Goal: Task Accomplishment & Management: Manage account settings

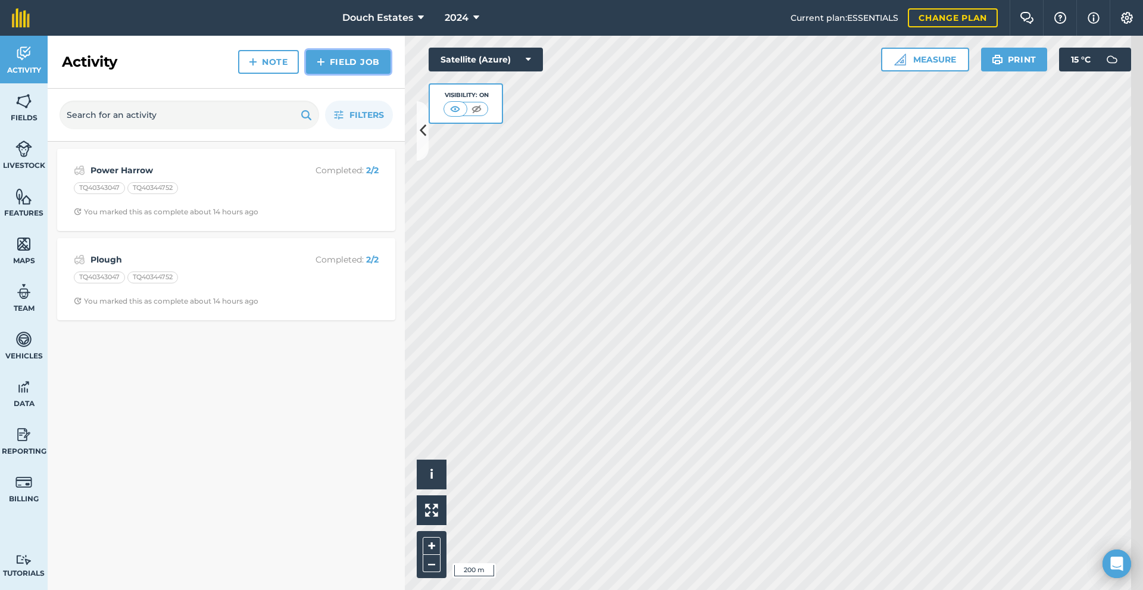
click at [359, 74] on link "Field Job" at bounding box center [348, 62] width 85 height 24
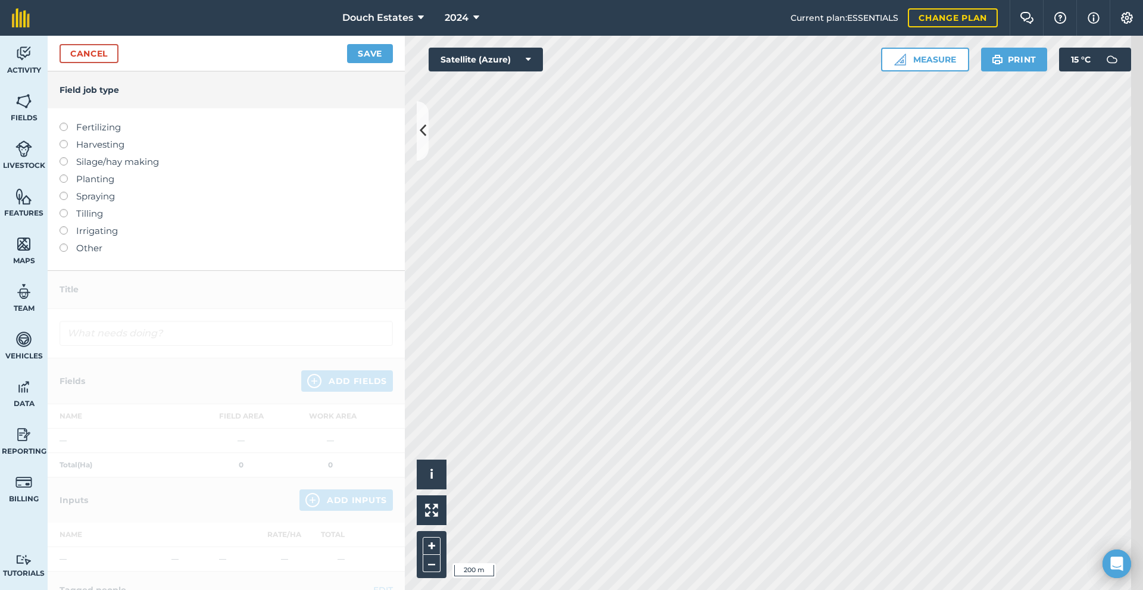
click at [87, 186] on label "Planting" at bounding box center [226, 179] width 333 height 14
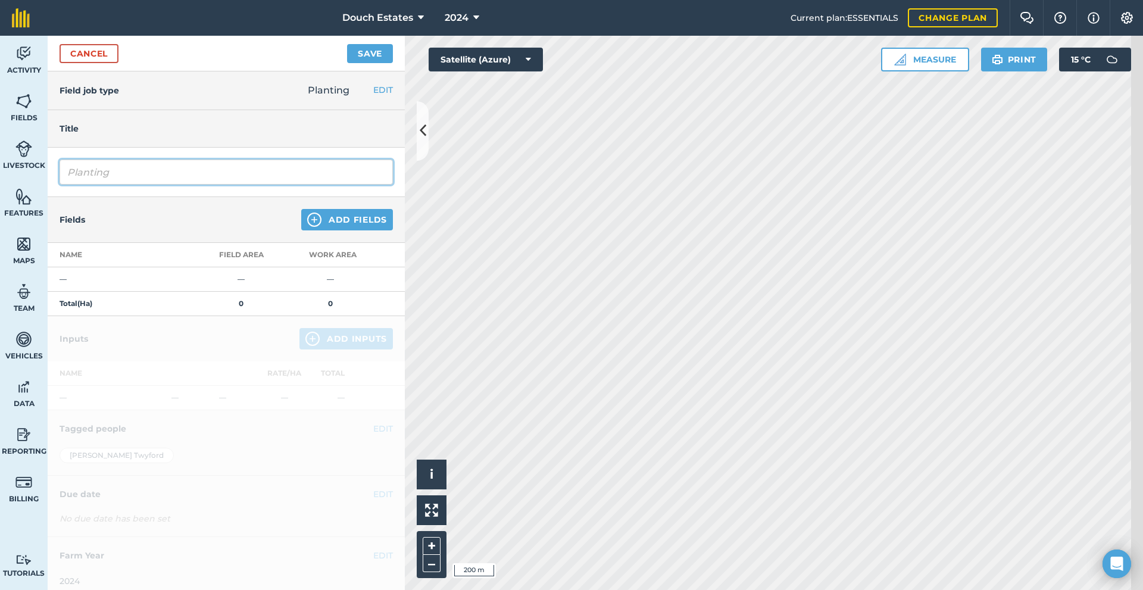
click at [147, 185] on input "Planting" at bounding box center [226, 172] width 333 height 25
drag, startPoint x: 162, startPoint y: 211, endPoint x: 27, endPoint y: 214, distance: 134.6
click at [27, 214] on div "Activity Fields Livestock Features Maps Team Vehicles Data Reporting Billing Tu…" at bounding box center [571, 313] width 1143 height 554
type input "Sowing grass"
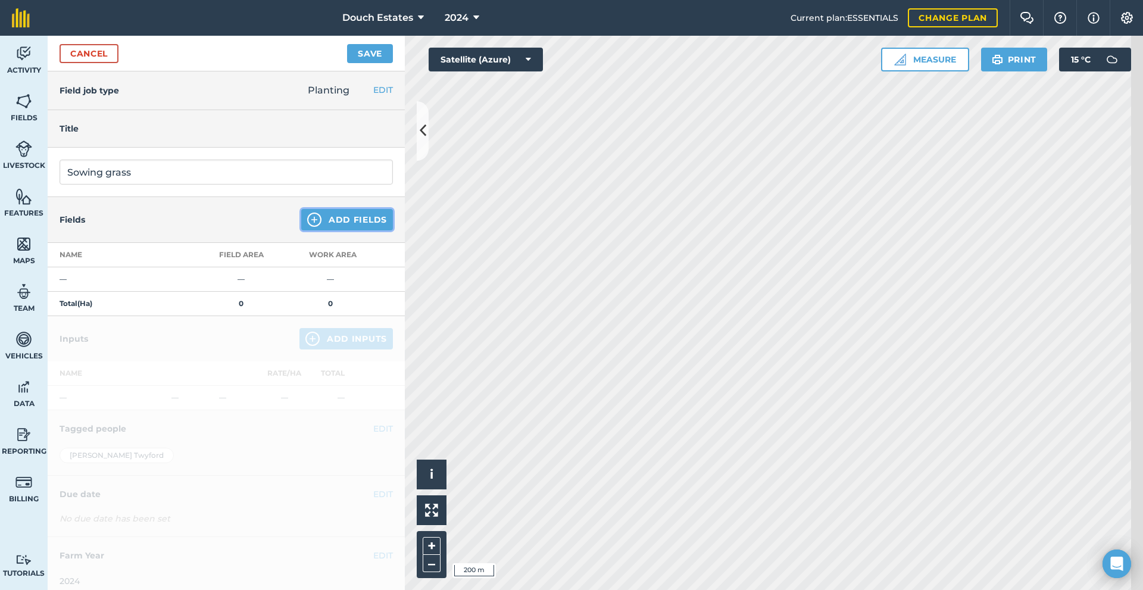
click at [331, 230] on button "Add Fields" at bounding box center [347, 219] width 92 height 21
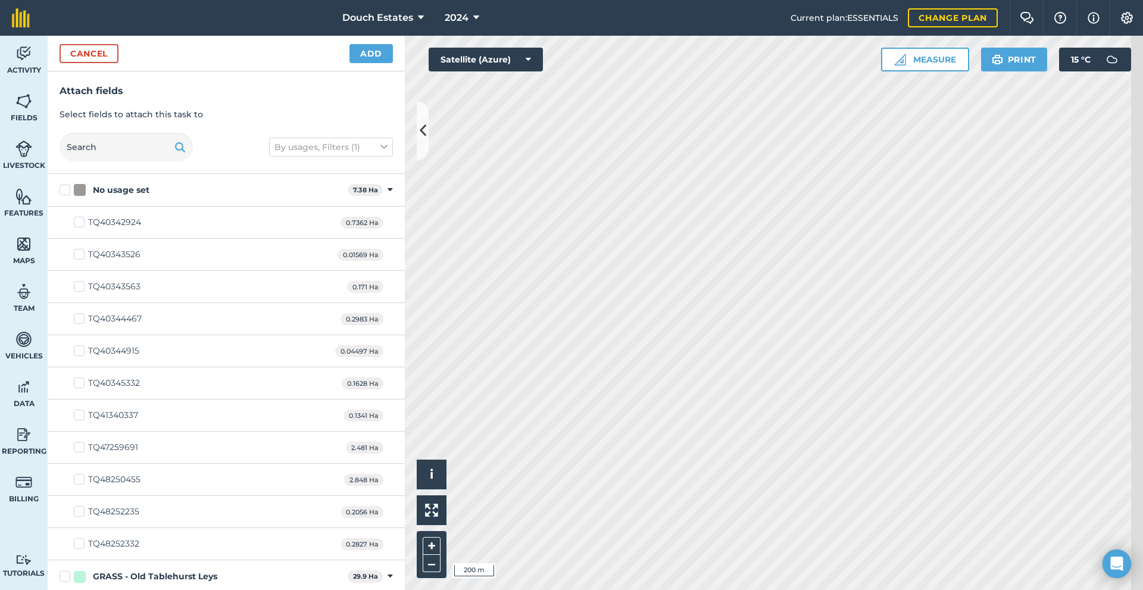
checkbox input "true"
click at [373, 63] on button "Add" at bounding box center [371, 53] width 43 height 19
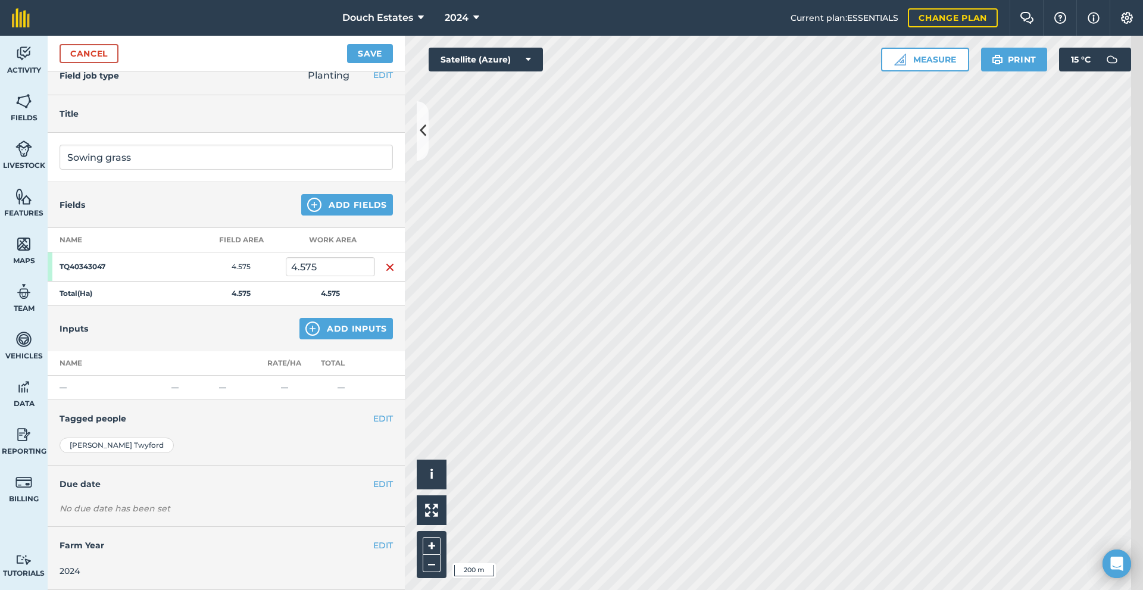
scroll to position [40, 0]
click at [306, 336] on img at bounding box center [313, 329] width 14 height 14
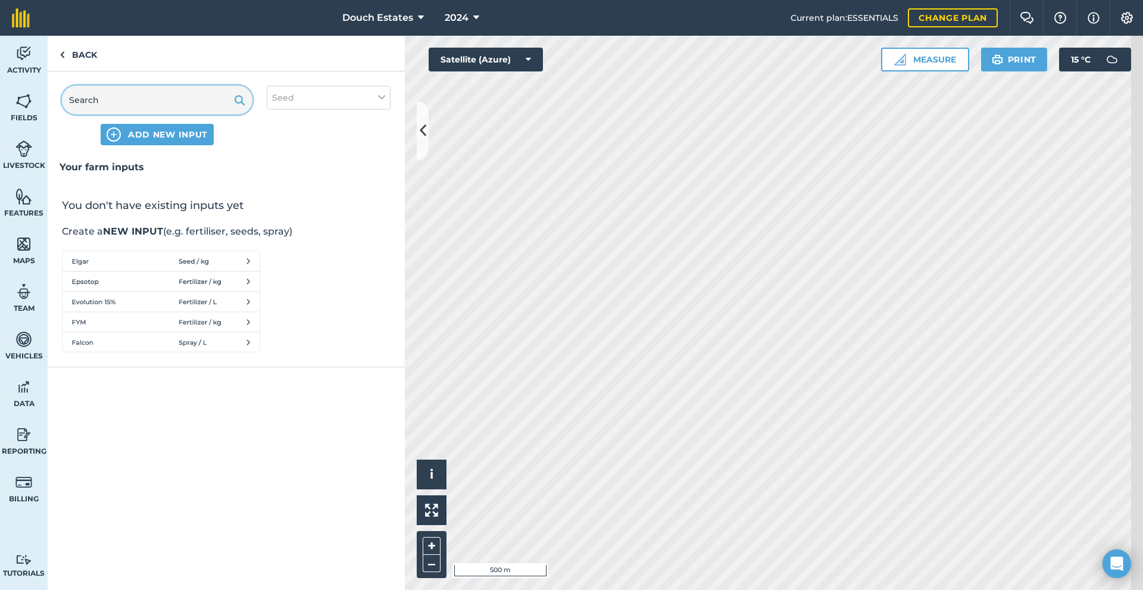
click at [163, 114] on input "text" at bounding box center [157, 100] width 191 height 29
type input "poly"
click at [357, 110] on button "Seed" at bounding box center [329, 98] width 124 height 24
click at [354, 127] on label "Seed" at bounding box center [328, 121] width 113 height 13
click at [280, 123] on input "Seed" at bounding box center [276, 119] width 8 height 8
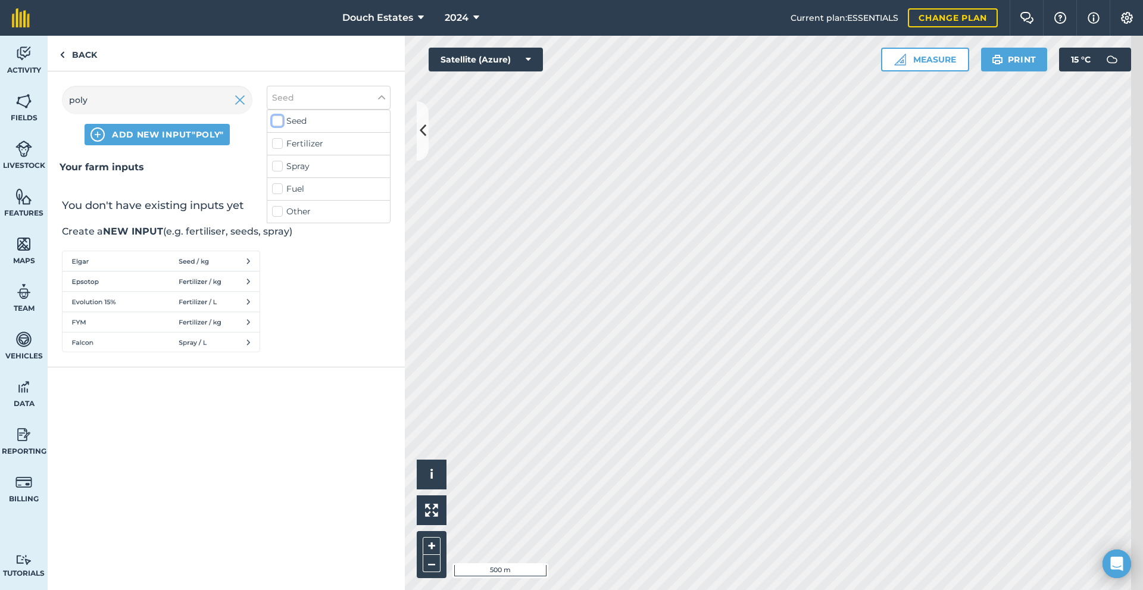
checkbox input "false"
click at [355, 150] on label "Fertilizer" at bounding box center [328, 144] width 113 height 13
click at [280, 145] on input "Fertilizer" at bounding box center [276, 142] width 8 height 8
checkbox input "true"
click at [191, 114] on input "poly" at bounding box center [157, 100] width 191 height 29
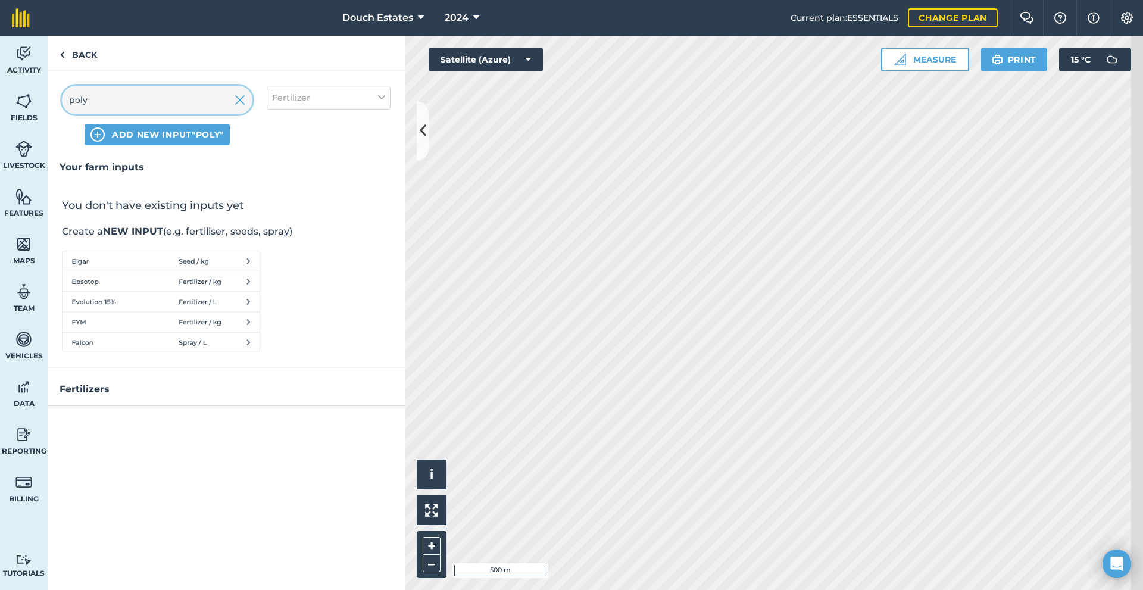
click at [191, 114] on input "poly" at bounding box center [157, 100] width 191 height 29
drag, startPoint x: 191, startPoint y: 121, endPoint x: 67, endPoint y: 121, distance: 123.9
click at [67, 121] on div "poly ADD NEW INPUT "poly" Fertilizer" at bounding box center [226, 115] width 357 height 88
type input "p"
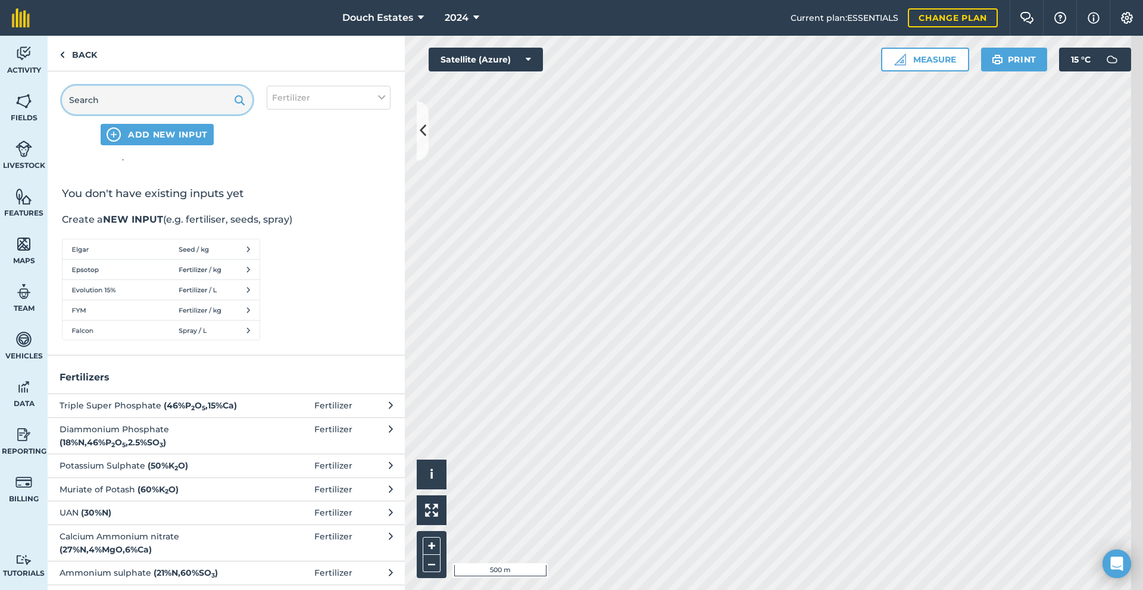
scroll to position [0, 0]
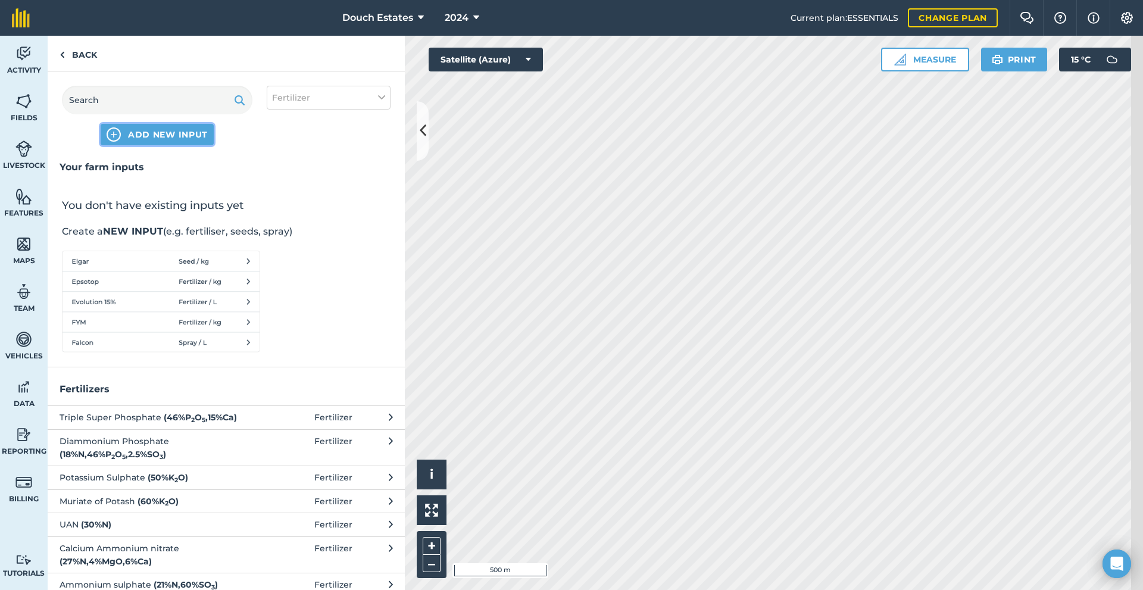
click at [158, 145] on button "ADD NEW INPUT" at bounding box center [157, 134] width 113 height 21
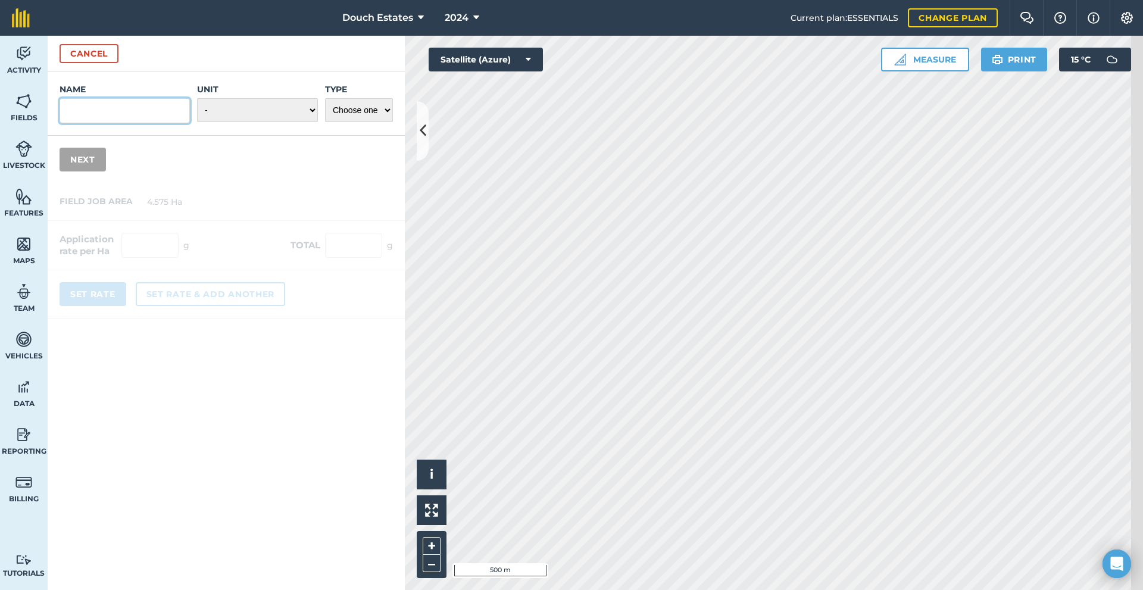
click at [133, 123] on input "Name" at bounding box center [125, 110] width 130 height 25
type input "Polysulphate"
click at [240, 122] on select "- Grams/g Kilograms/kg Metric tonnes/t Millilitres/ml Litres/L Ounces/oz Pounds…" at bounding box center [257, 110] width 121 height 24
select select "KILOGRAMS"
click at [200, 122] on select "- Grams/g Kilograms/kg Metric tonnes/t Millilitres/ml Litres/L Ounces/oz Pounds…" at bounding box center [257, 110] width 121 height 24
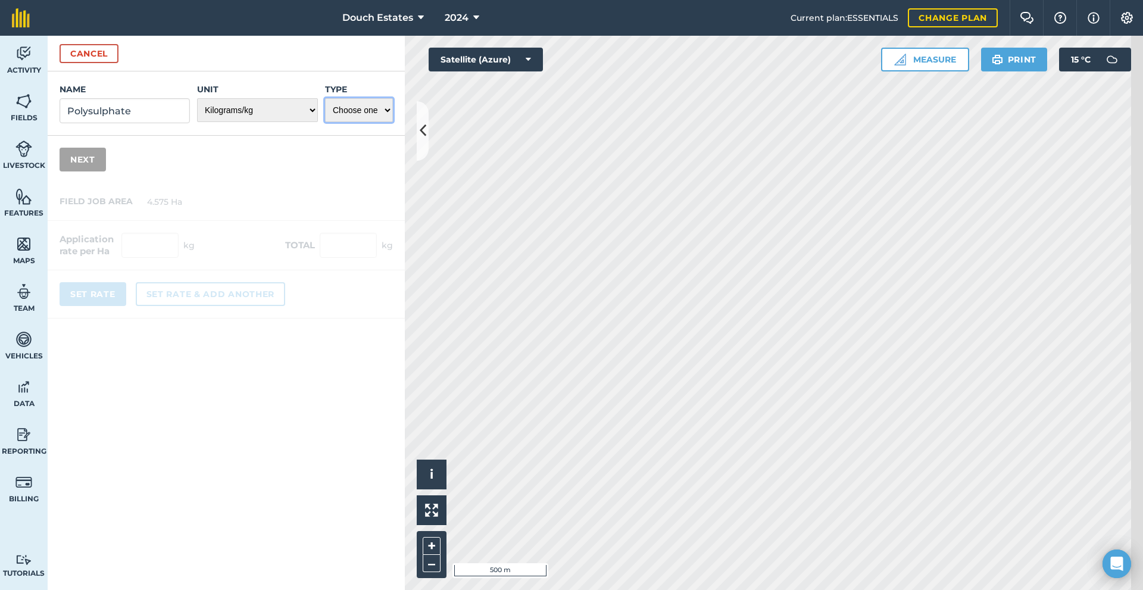
click at [385, 122] on select "Choose one Fertilizer Seed Spray Fuel Other" at bounding box center [359, 110] width 68 height 24
select select "FERTILIZER"
click at [332, 122] on select "Choose one Fertilizer Seed Spray Fuel Other" at bounding box center [359, 110] width 68 height 24
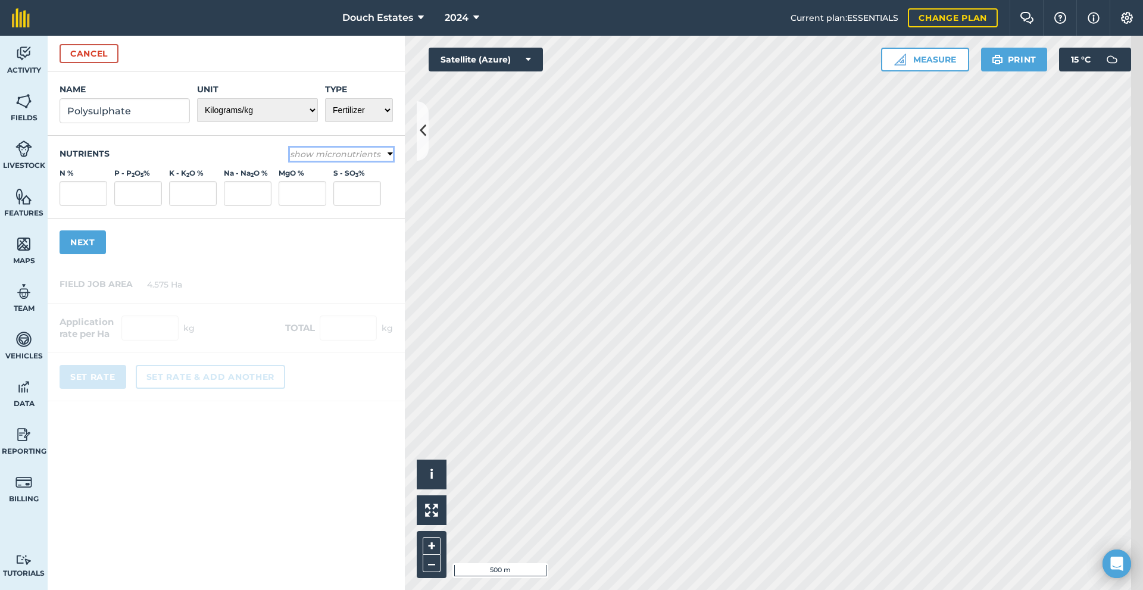
click at [392, 161] on button "show micronutrients" at bounding box center [341, 154] width 103 height 13
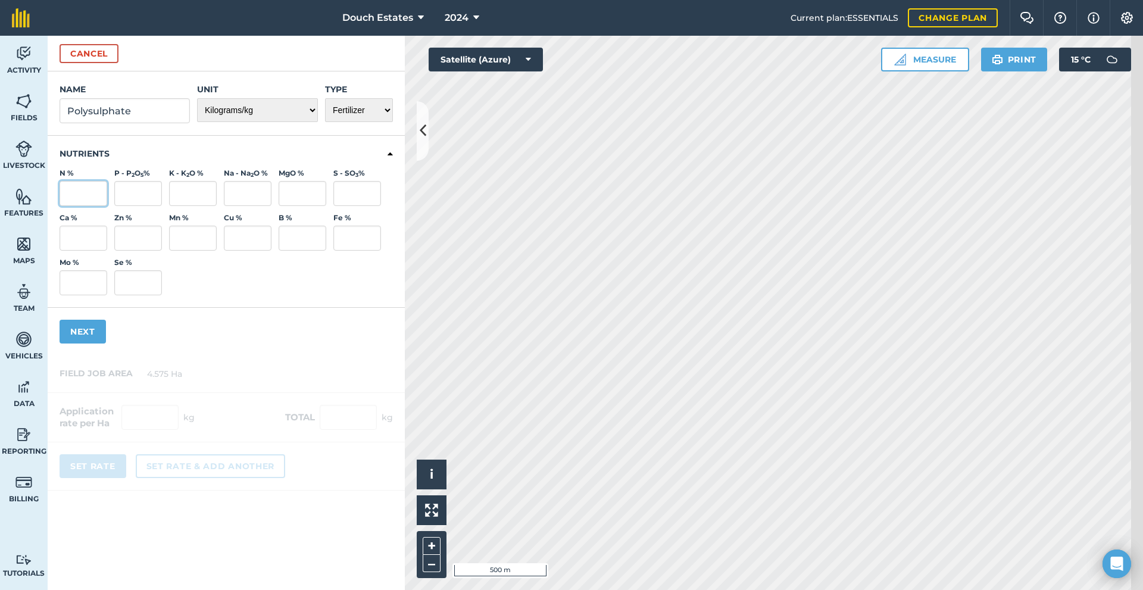
click at [86, 206] on input "N %" at bounding box center [84, 193] width 48 height 25
type input "14"
type input "6"
type input "48"
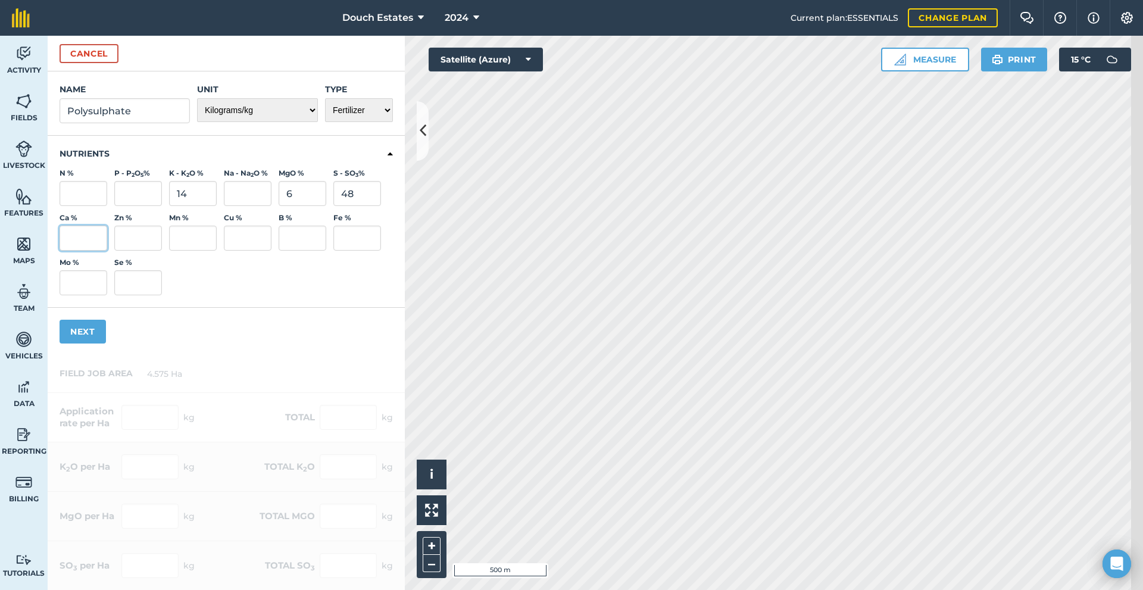
scroll to position [0, 15]
click at [89, 344] on button "Next" at bounding box center [83, 332] width 46 height 24
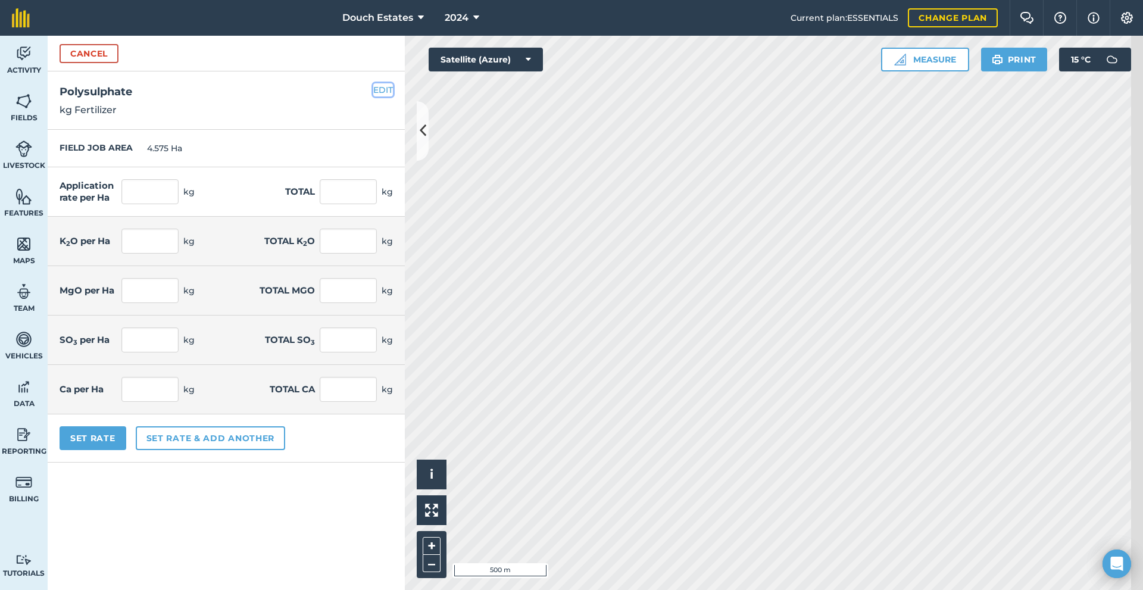
click at [393, 96] on button "EDIT" at bounding box center [383, 89] width 20 height 13
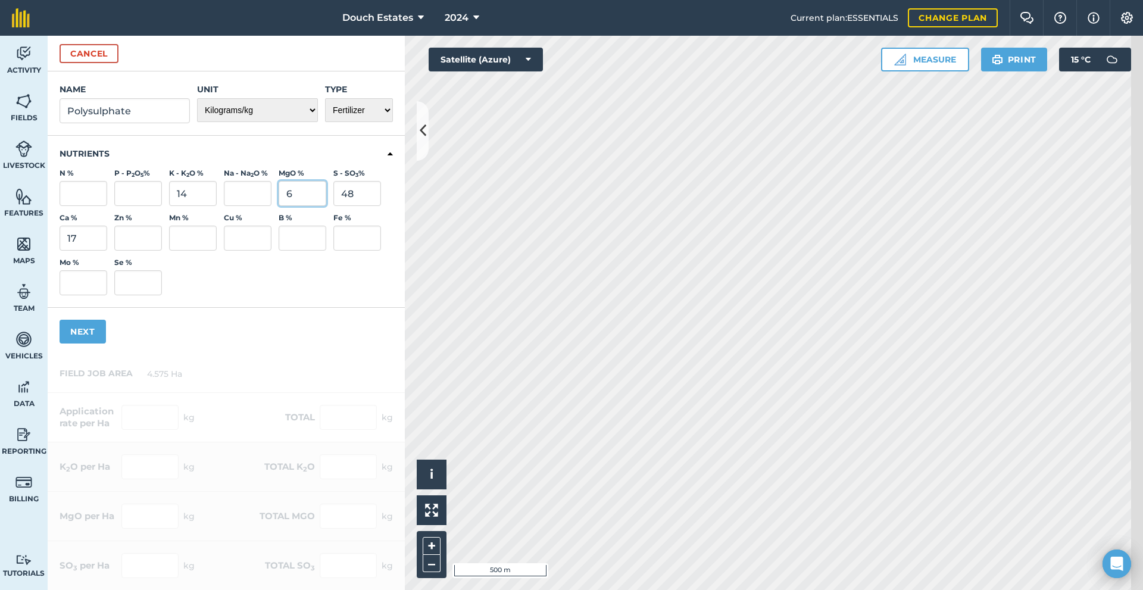
click at [326, 206] on input "6" at bounding box center [303, 193] width 48 height 25
drag, startPoint x: 82, startPoint y: 285, endPoint x: 49, endPoint y: 267, distance: 37.8
click at [49, 267] on div "Activity Fields Livestock Features Maps Team Vehicles Data Reporting Billing Tu…" at bounding box center [571, 313] width 1143 height 554
type input "12.15"
click at [106, 344] on button "Next" at bounding box center [83, 332] width 46 height 24
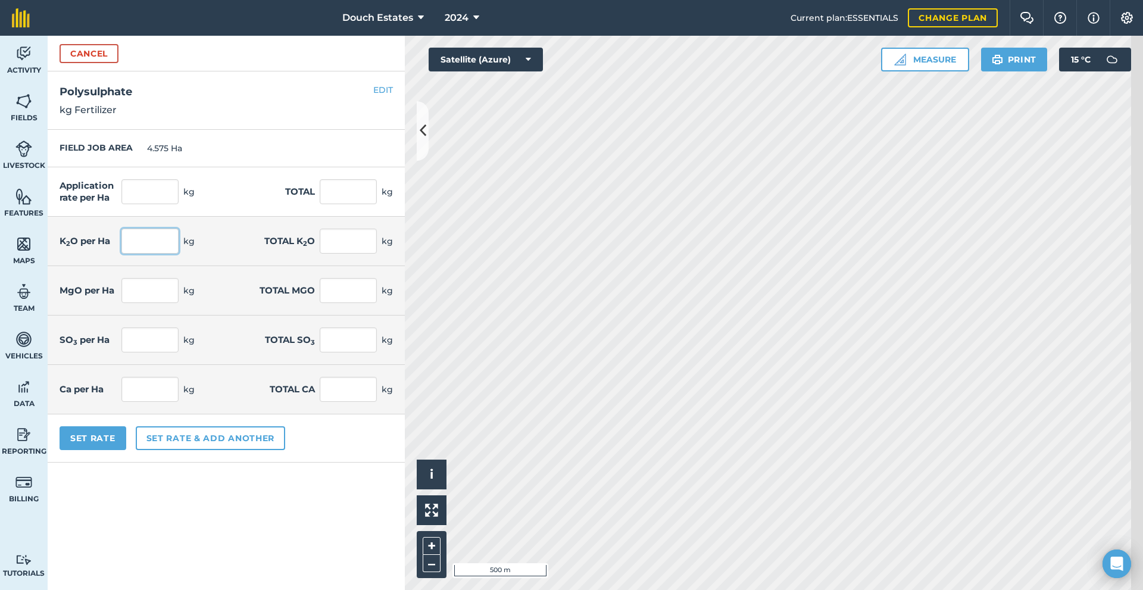
click at [179, 254] on input "text" at bounding box center [149, 241] width 57 height 25
type input "40"
type input "285.714"
type input "1,307.143"
type input "183"
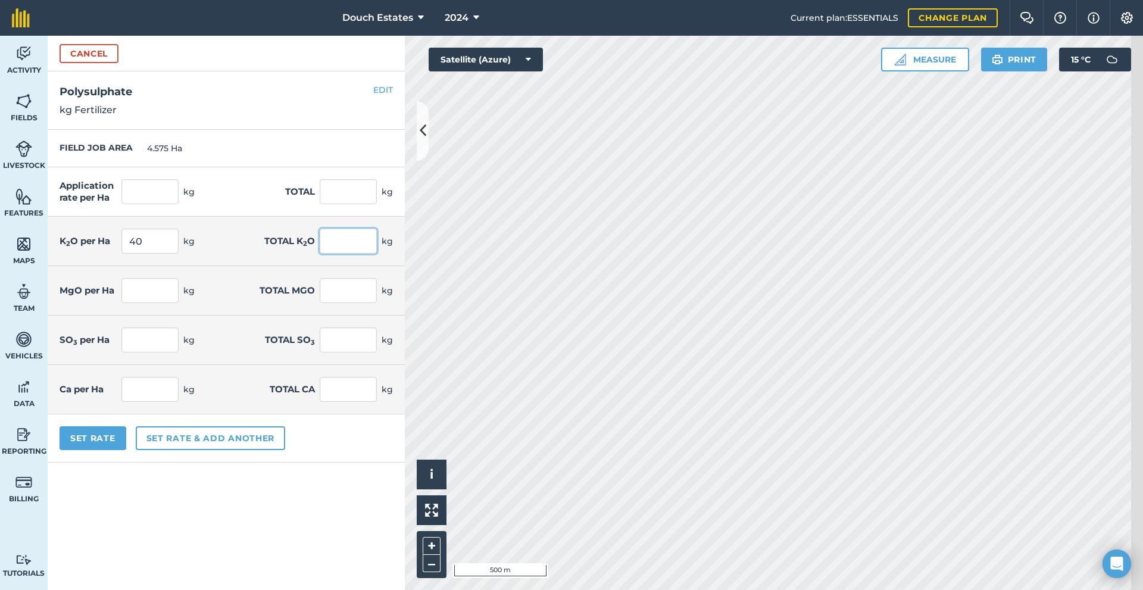
type input "17.143"
type input "78.429"
type input "137.143"
type input "627.429"
type input "34.714"
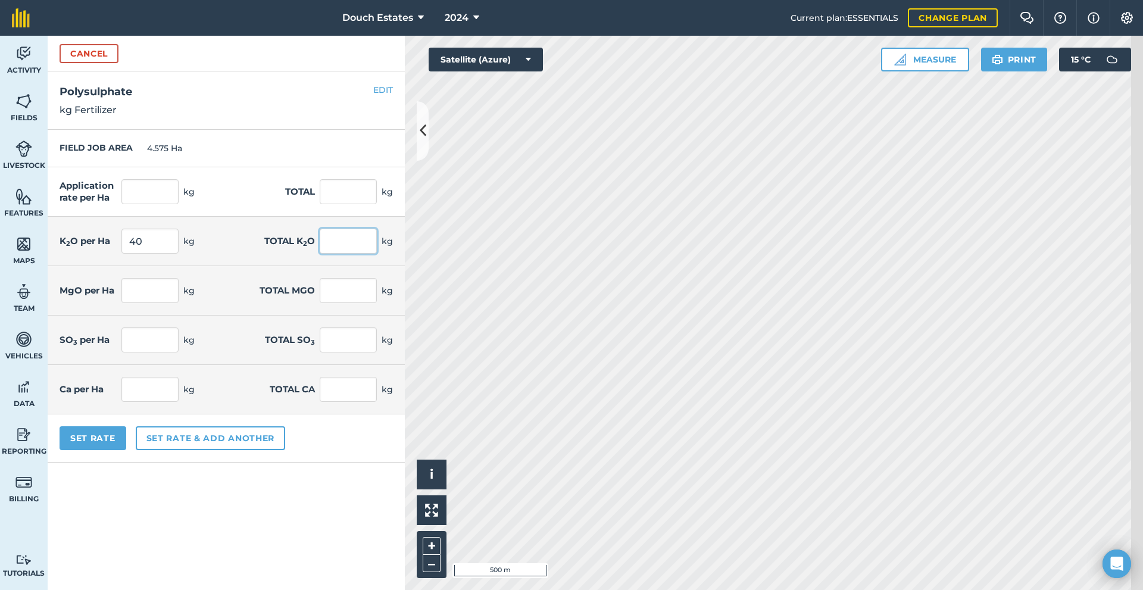
type input "158.818"
click at [120, 450] on button "Set Rate" at bounding box center [93, 438] width 67 height 24
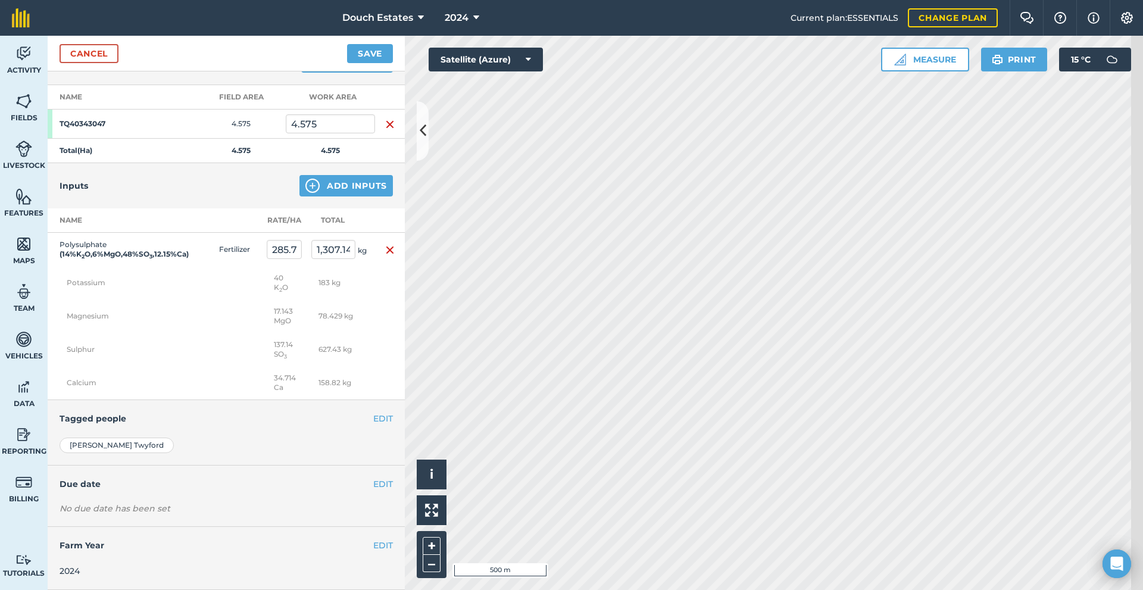
scroll to position [159, 0]
click at [304, 208] on div "Inputs Add Inputs" at bounding box center [226, 185] width 357 height 45
click at [295, 208] on div "Inputs Add Inputs" at bounding box center [226, 185] width 357 height 45
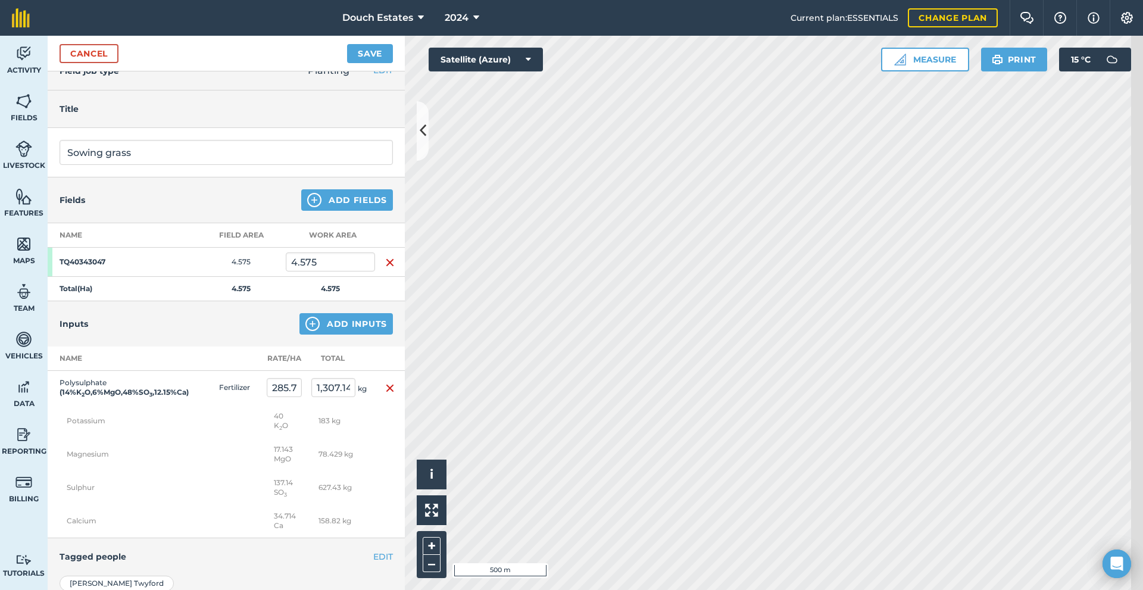
scroll to position [0, 0]
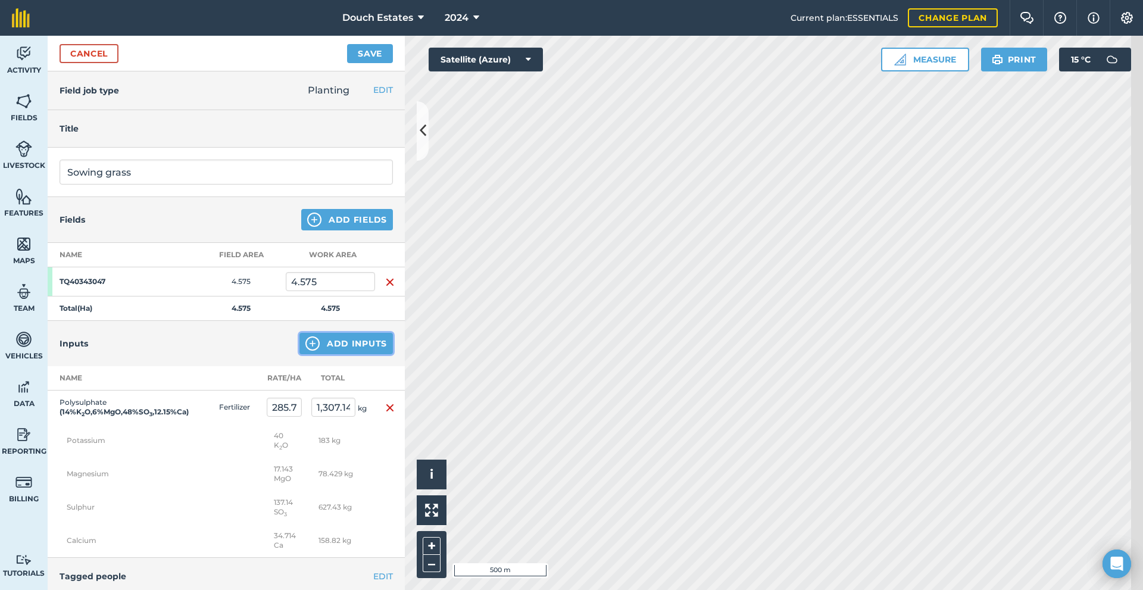
click at [319, 354] on button "Add Inputs" at bounding box center [346, 343] width 93 height 21
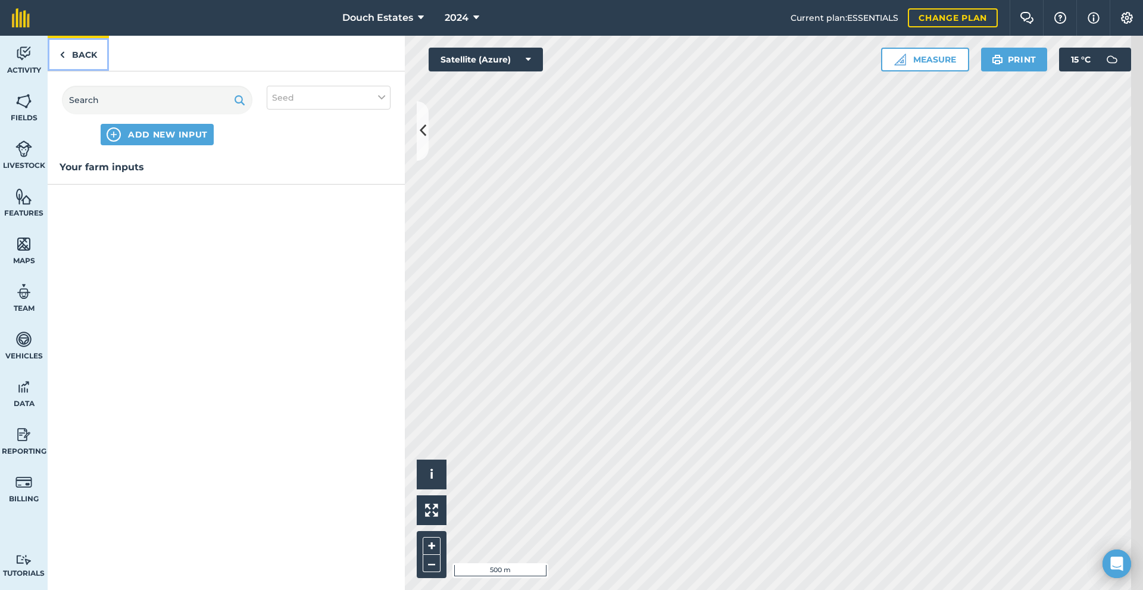
click at [90, 66] on link "Back" at bounding box center [78, 53] width 61 height 35
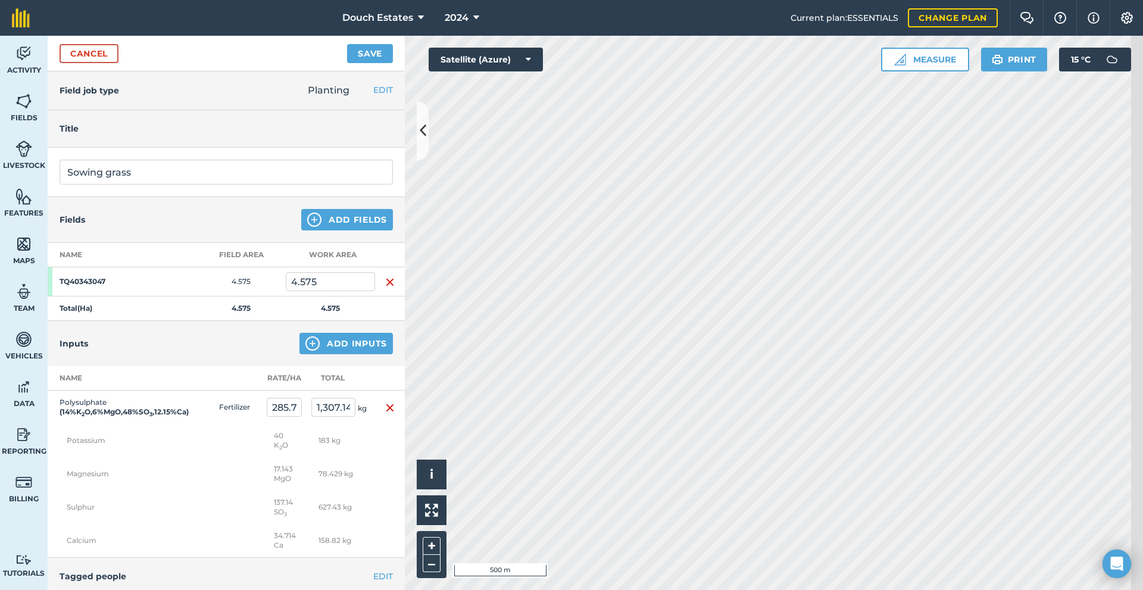
click at [299, 366] on div "Inputs Add Inputs" at bounding box center [226, 343] width 357 height 45
click at [312, 354] on button "Add Inputs" at bounding box center [346, 343] width 93 height 21
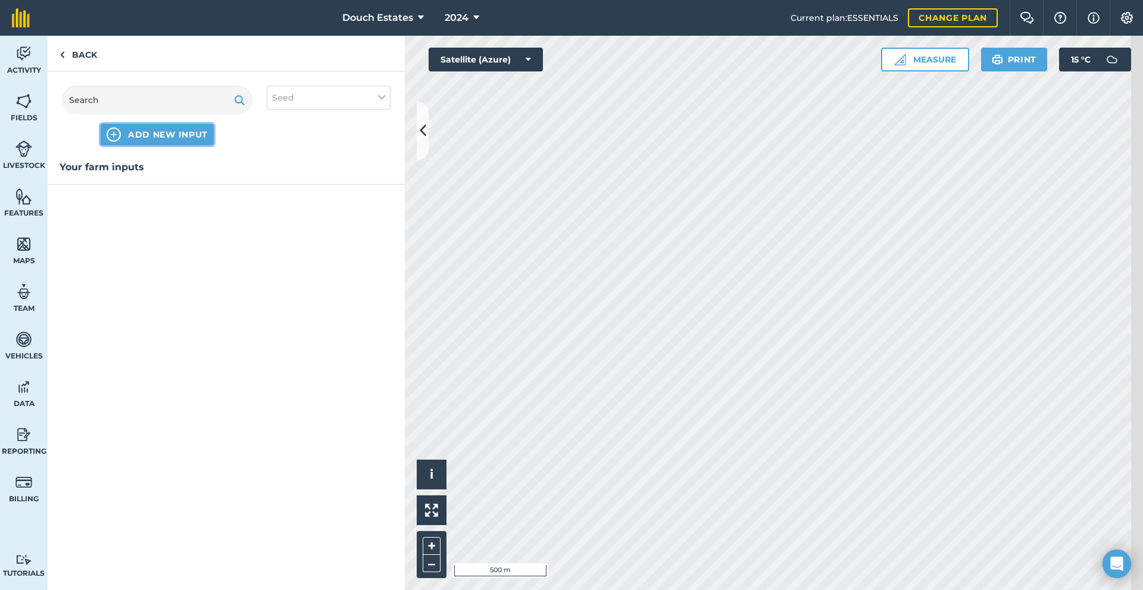
click at [203, 141] on span "ADD NEW INPUT" at bounding box center [168, 135] width 80 height 12
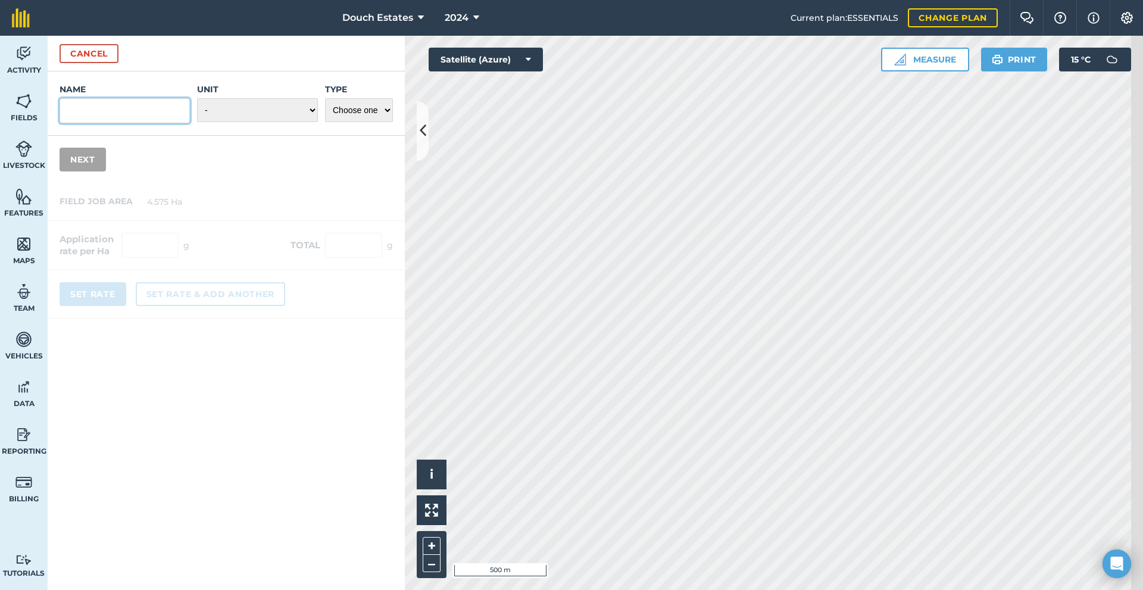
click at [116, 123] on input "Name" at bounding box center [125, 110] width 130 height 25
paste input "CHALLENGER DRY + Herbs (No Chicory)"
type input "CHALLENGER DRY + Herbs (No Chicory)"
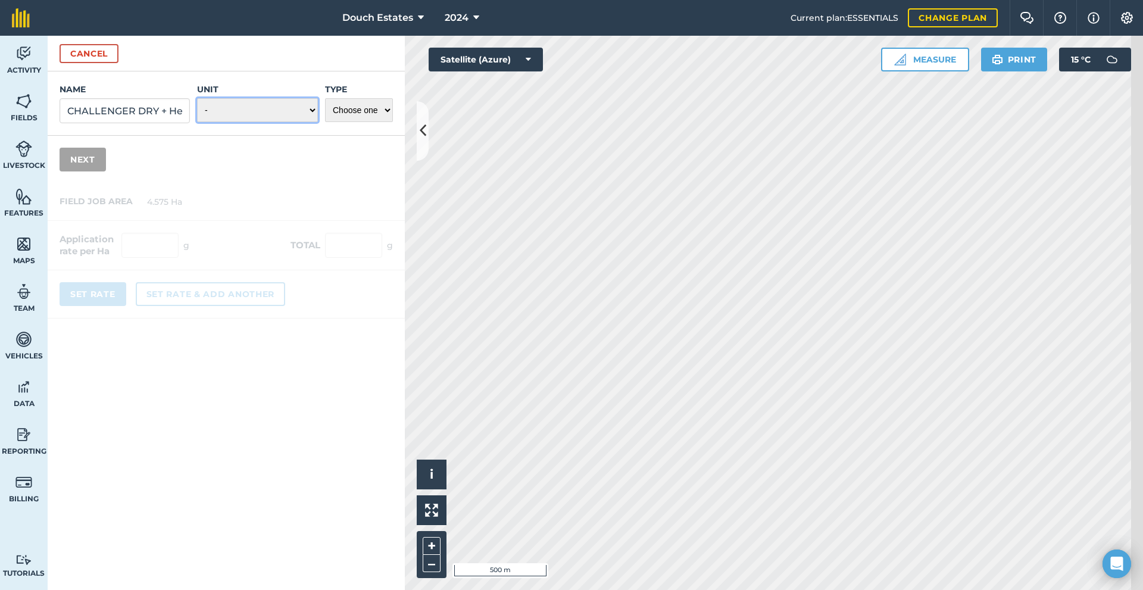
click at [238, 122] on select "- Grams/g Kilograms/kg Metric tonnes/t Millilitres/ml Litres/L Ounces/oz Pounds…" at bounding box center [257, 110] width 121 height 24
select select "KILOGRAMS"
click at [200, 122] on select "- Grams/g Kilograms/kg Metric tonnes/t Millilitres/ml Litres/L Ounces/oz Pounds…" at bounding box center [257, 110] width 121 height 24
click at [379, 122] on select "Choose one Fertilizer Seed Spray Fuel Other" at bounding box center [359, 110] width 68 height 24
select select "SEED"
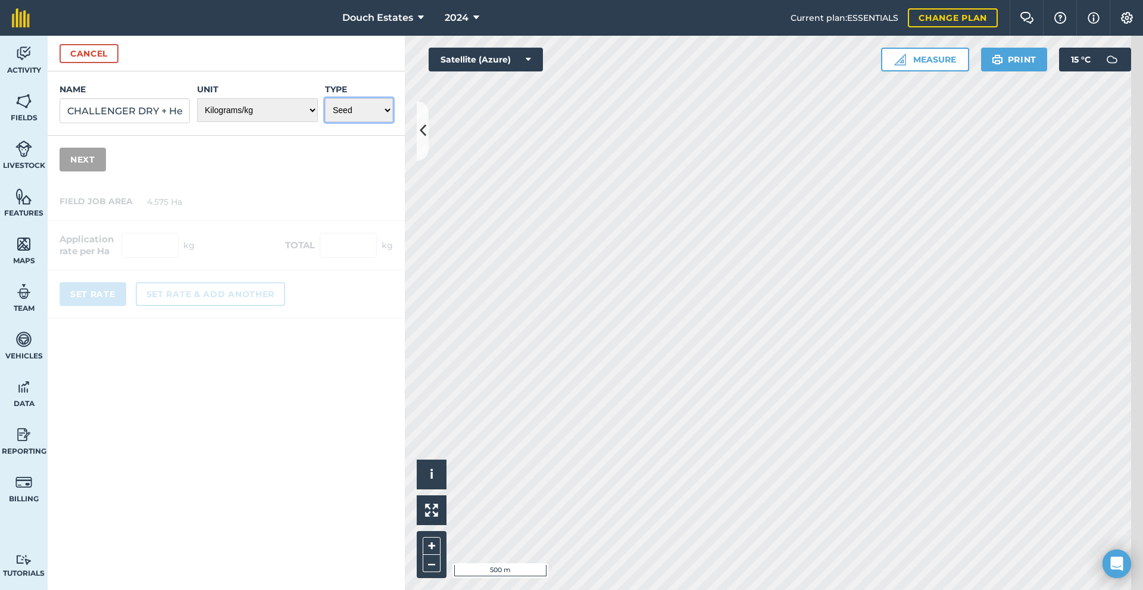
click at [332, 122] on select "Choose one Fertilizer Seed Spray Fuel Other" at bounding box center [359, 110] width 68 height 24
click at [95, 172] on button "Next" at bounding box center [83, 160] width 46 height 24
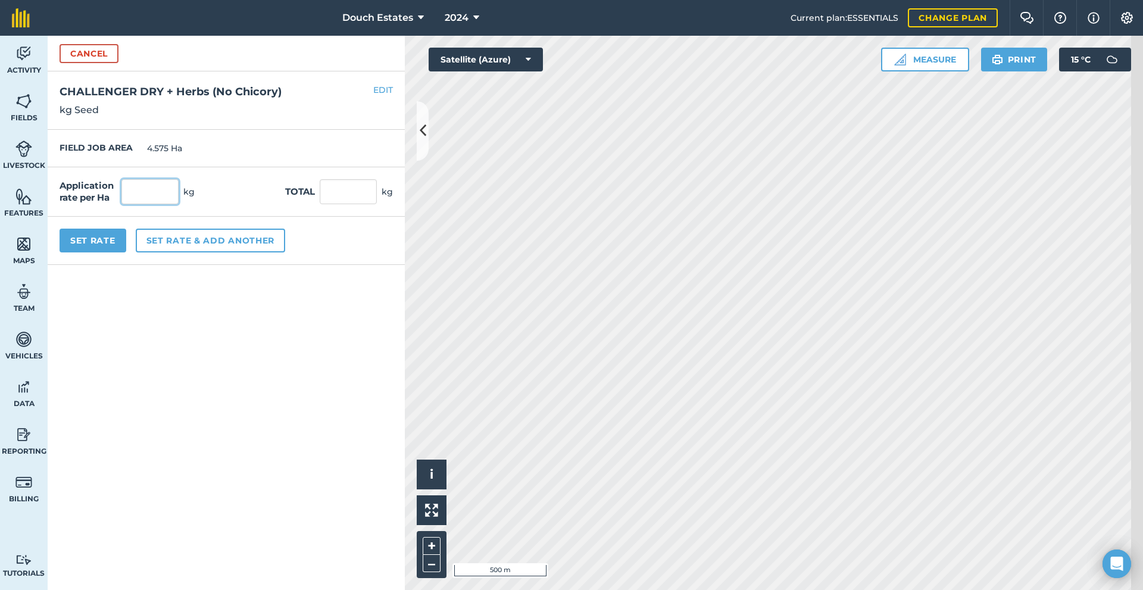
click at [171, 204] on input "text" at bounding box center [149, 191] width 57 height 25
type input "37.2"
type input "170.19"
click at [198, 343] on form "Cancel Name CHALLENGER DRY + Herbs (No Chicory) Unit - Grams/g Kilograms/kg Met…" at bounding box center [226, 313] width 357 height 554
click at [99, 253] on button "Set Rate" at bounding box center [93, 241] width 67 height 24
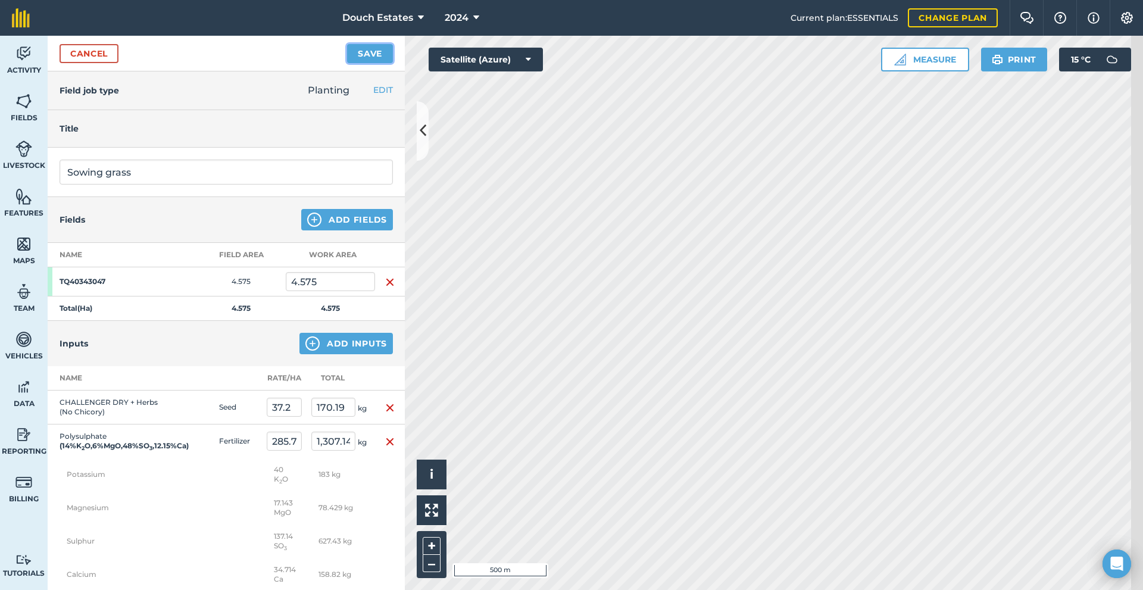
click at [375, 63] on button "Save" at bounding box center [370, 53] width 46 height 19
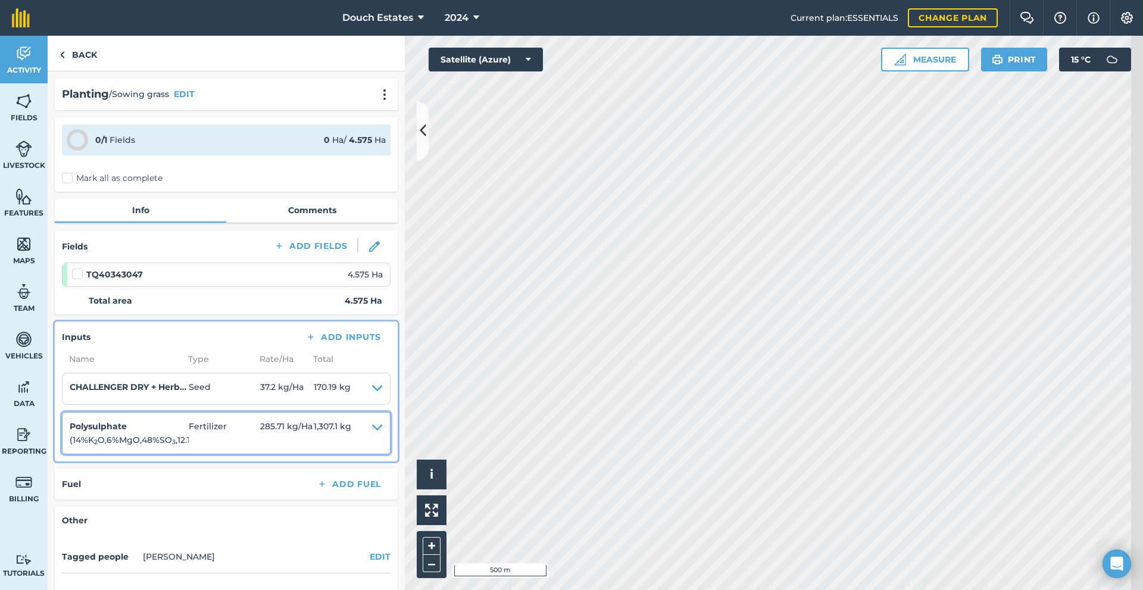
click at [376, 447] on icon at bounding box center [377, 433] width 11 height 27
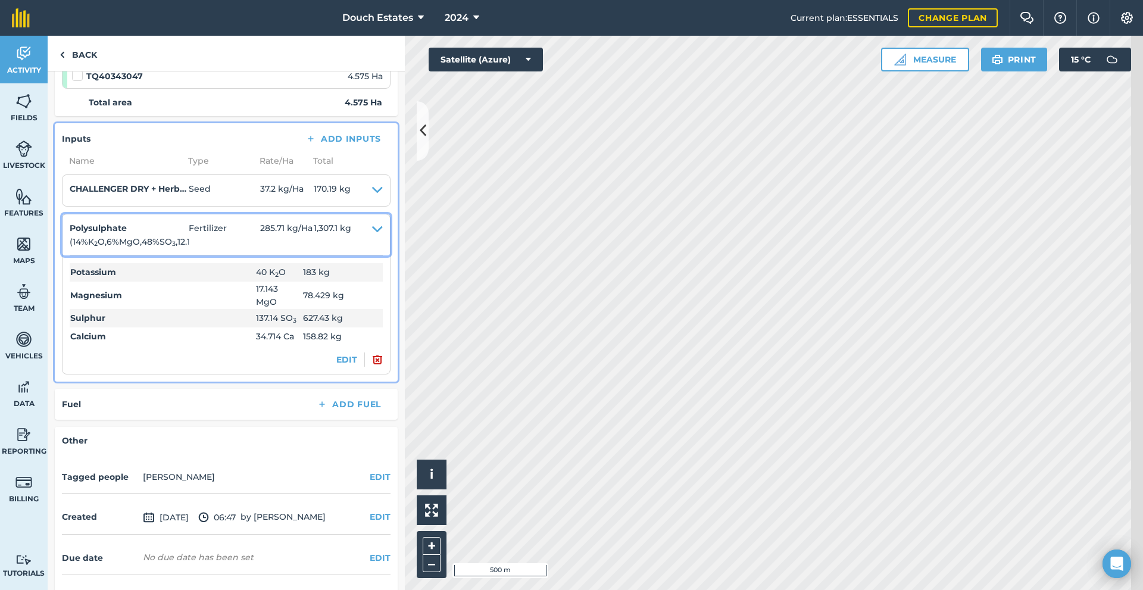
scroll to position [219, 0]
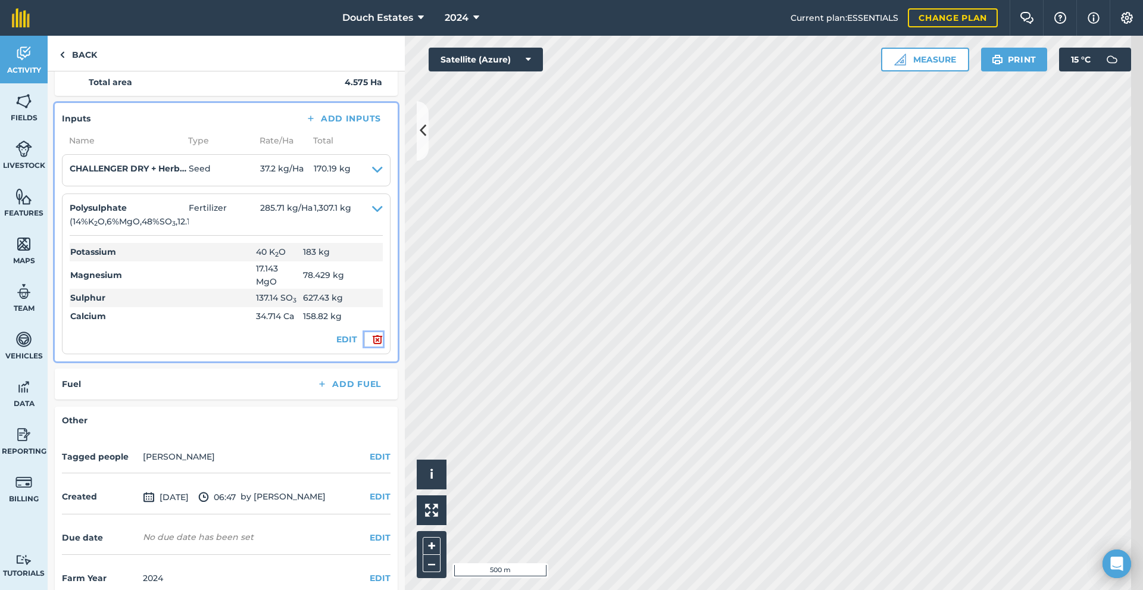
click at [376, 347] on img at bounding box center [377, 339] width 11 height 14
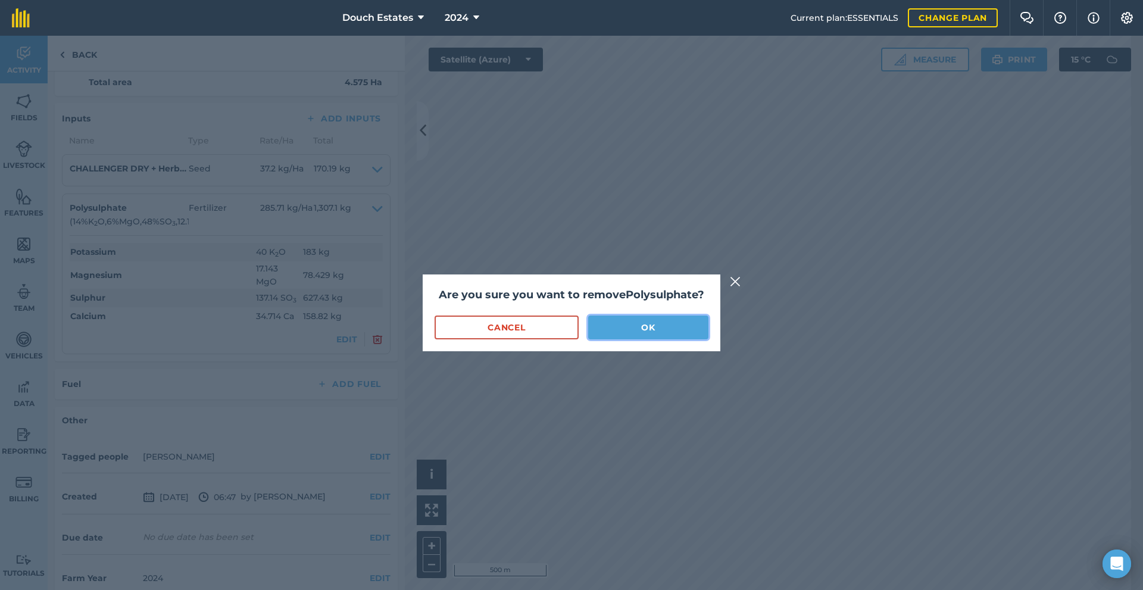
click at [662, 335] on button "OK" at bounding box center [648, 328] width 120 height 24
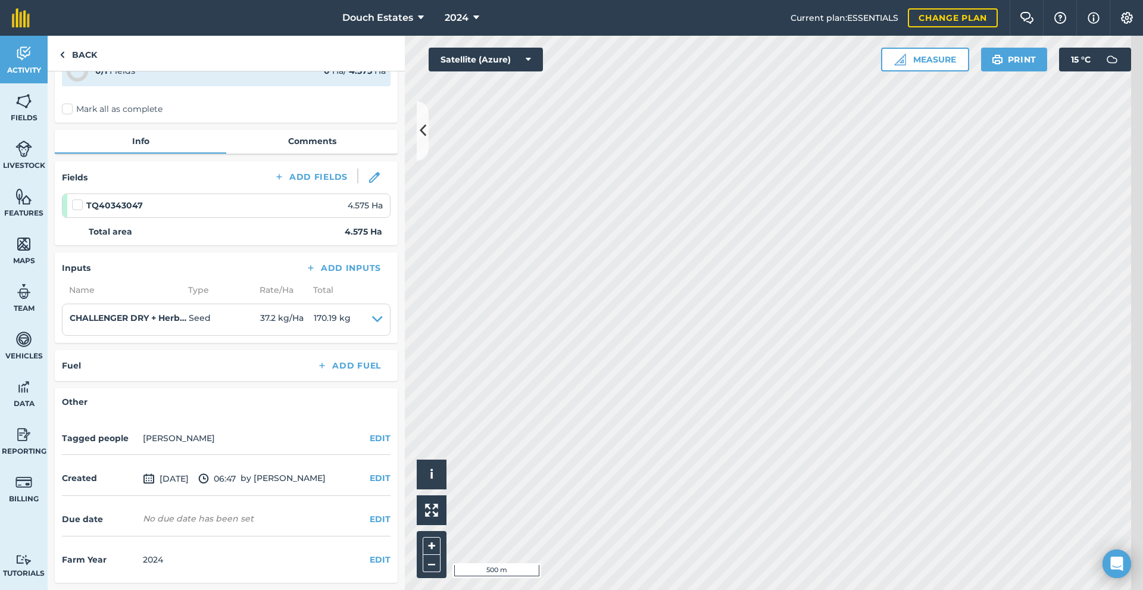
scroll to position [0, 0]
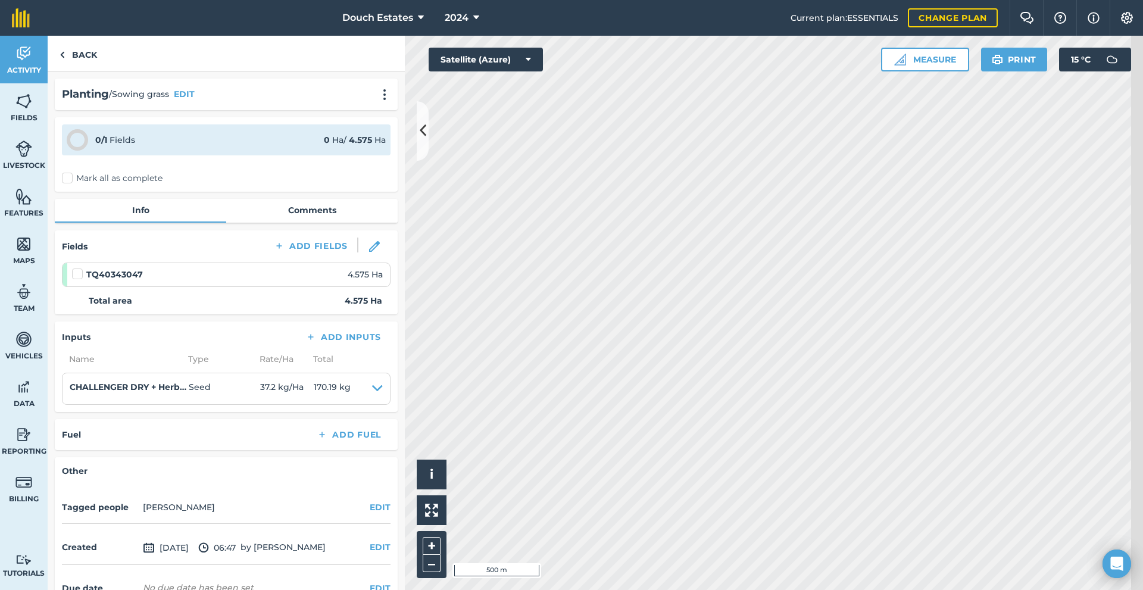
click at [77, 192] on div "0 / 1 Fields 0 Ha / 4.575 [PERSON_NAME] all as complete" at bounding box center [226, 154] width 343 height 74
click at [82, 185] on label "Mark all as complete" at bounding box center [112, 178] width 101 height 13
click at [70, 180] on input "Mark all as complete" at bounding box center [66, 176] width 8 height 8
checkbox input "false"
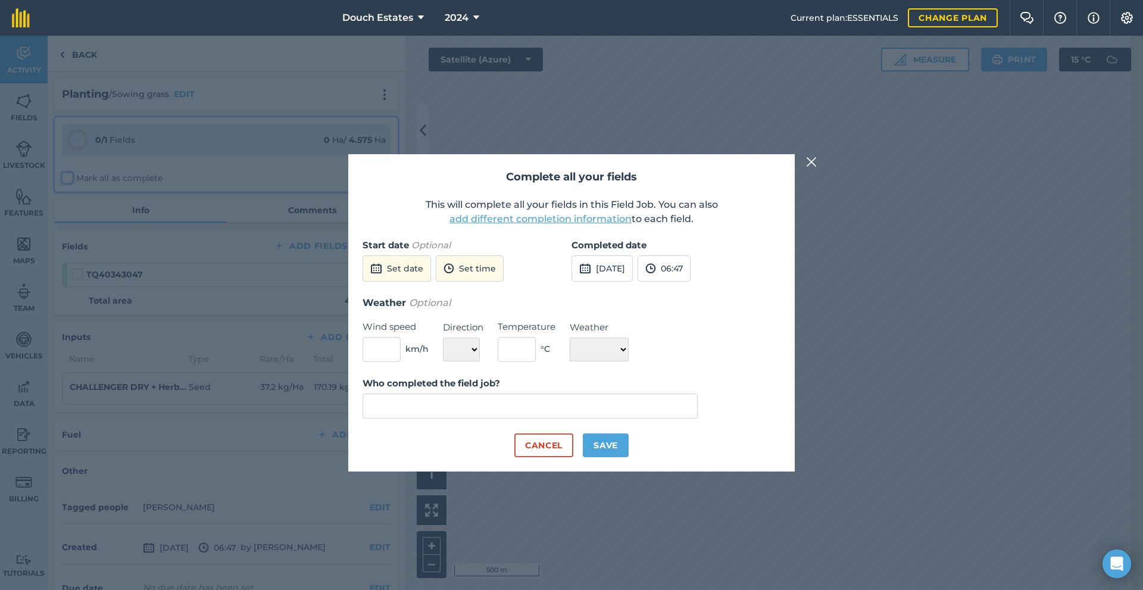
type input "[PERSON_NAME]"
click at [615, 457] on button "Save" at bounding box center [606, 446] width 46 height 24
checkbox input "true"
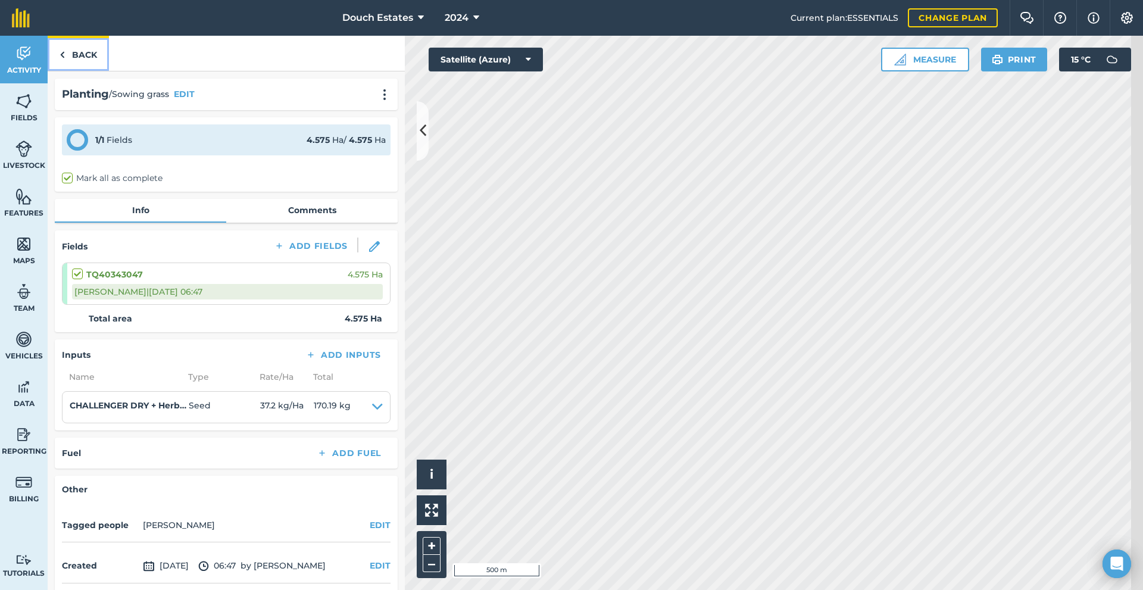
click at [100, 71] on link "Back" at bounding box center [78, 53] width 61 height 35
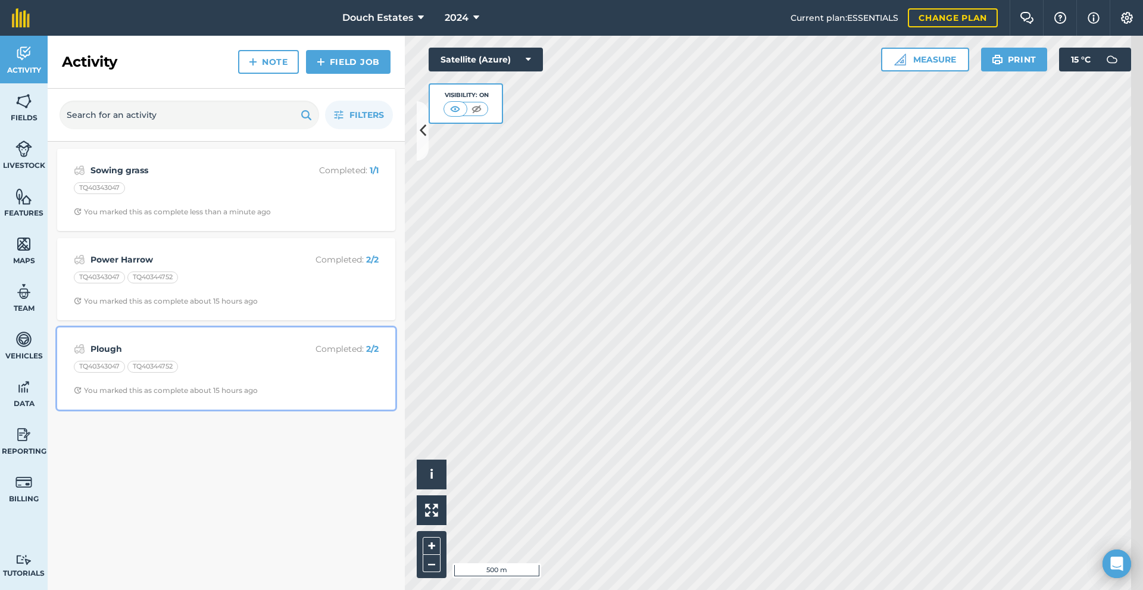
click at [267, 403] on div "Plough Completed : 2 / 2 TQ40343047 TQ40344752 You marked this as complete abou…" at bounding box center [226, 369] width 324 height 68
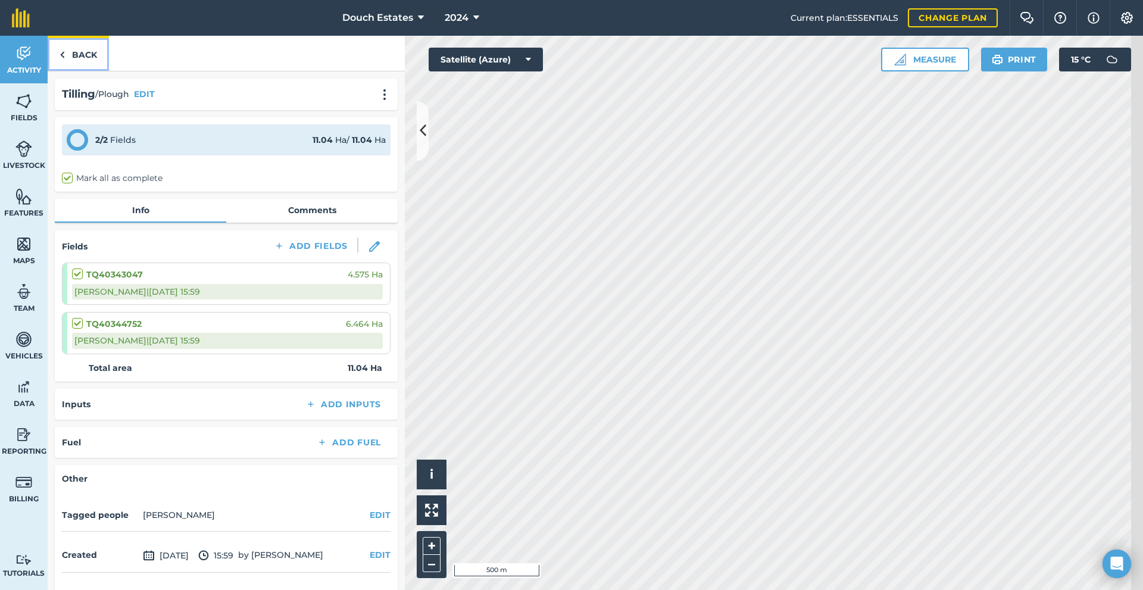
click at [94, 68] on link "Back" at bounding box center [78, 53] width 61 height 35
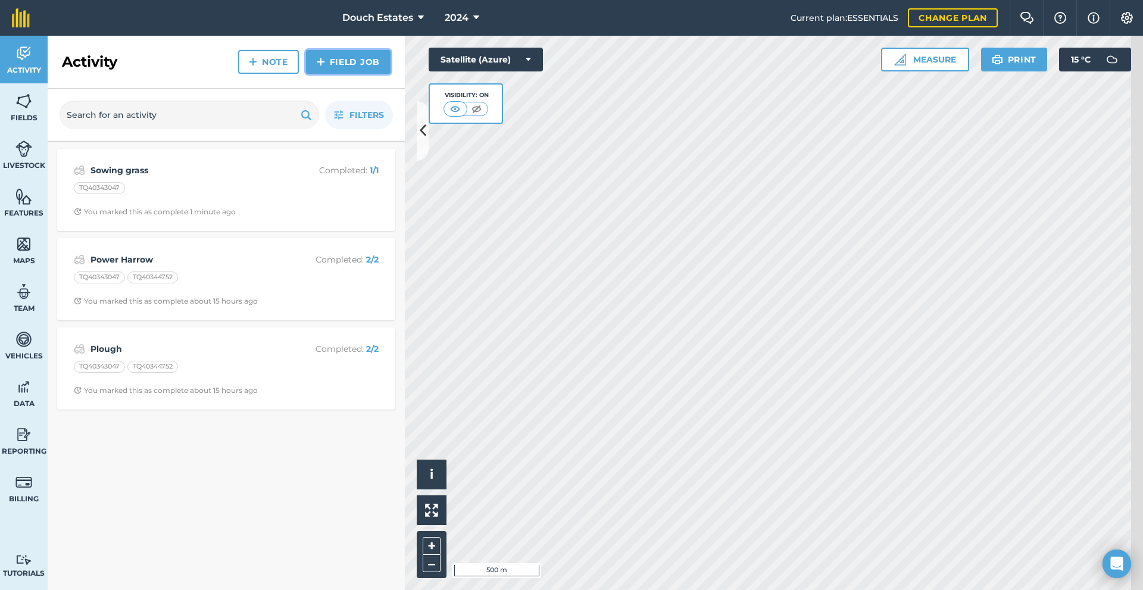
click at [330, 74] on link "Field Job" at bounding box center [348, 62] width 85 height 24
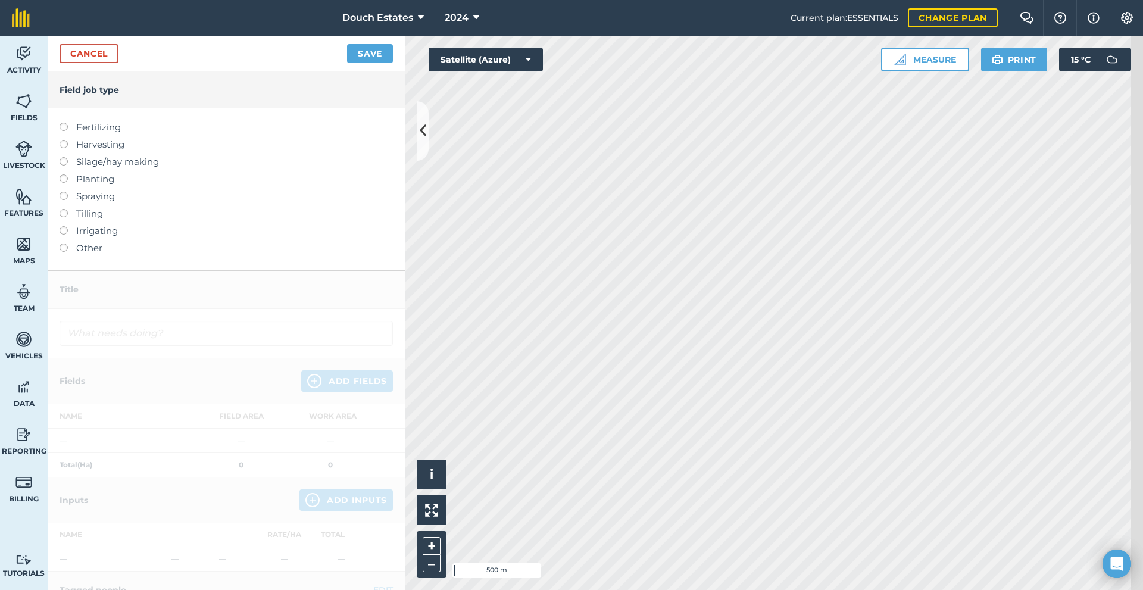
click at [92, 221] on label "Tilling" at bounding box center [226, 214] width 333 height 14
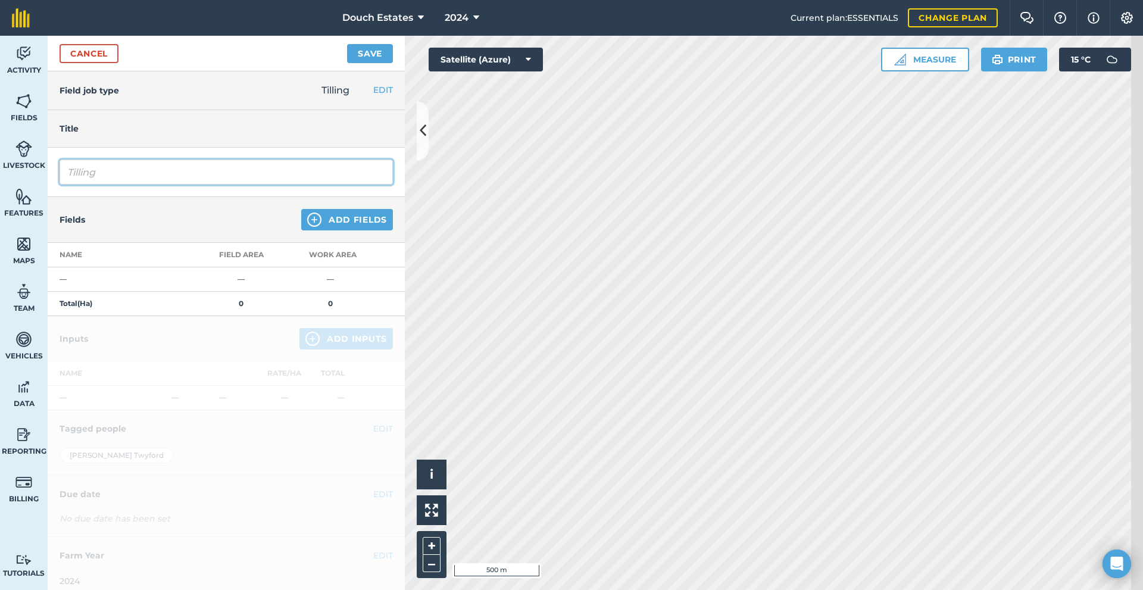
click at [169, 185] on input "Tilling" at bounding box center [226, 172] width 333 height 25
drag, startPoint x: 169, startPoint y: 207, endPoint x: 72, endPoint y: 213, distance: 97.3
click at [72, 197] on div "Tilling" at bounding box center [226, 172] width 357 height 49
type input "Sowing grass"
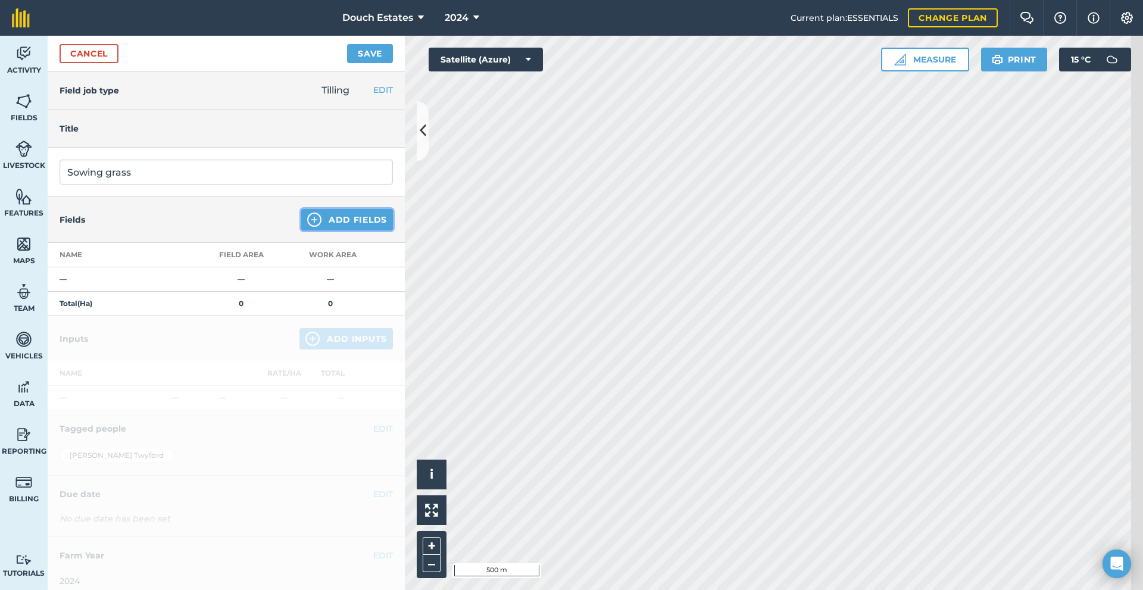
click at [323, 230] on button "Add Fields" at bounding box center [347, 219] width 92 height 21
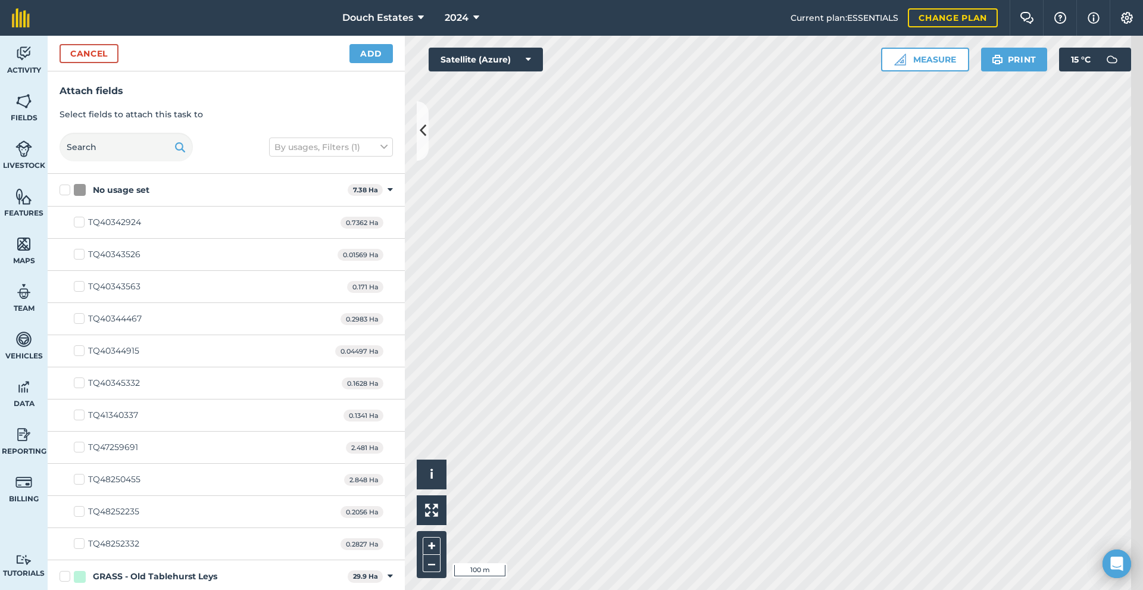
checkbox input "true"
click at [27, 123] on span "Fields" at bounding box center [24, 118] width 48 height 10
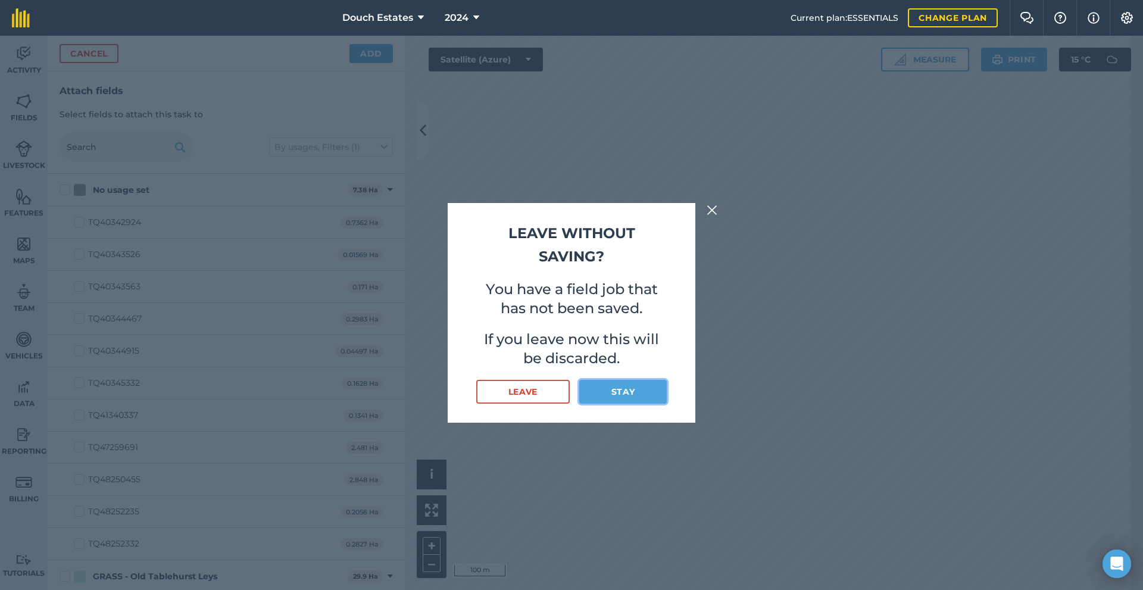
click at [628, 404] on button "Stay" at bounding box center [623, 392] width 88 height 24
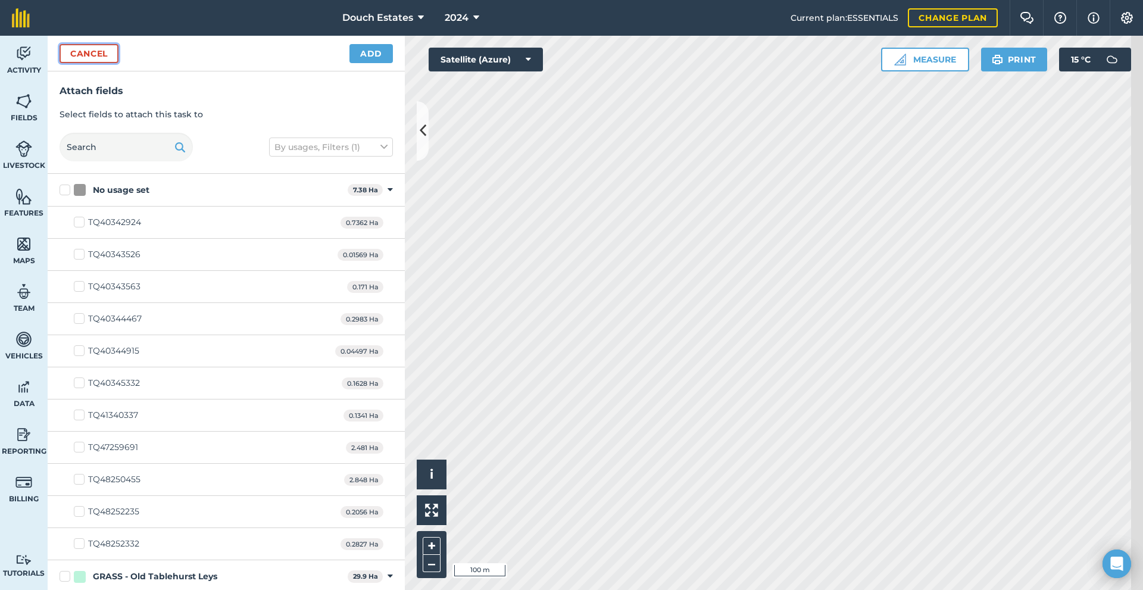
click at [111, 63] on button "Cancel" at bounding box center [89, 53] width 59 height 19
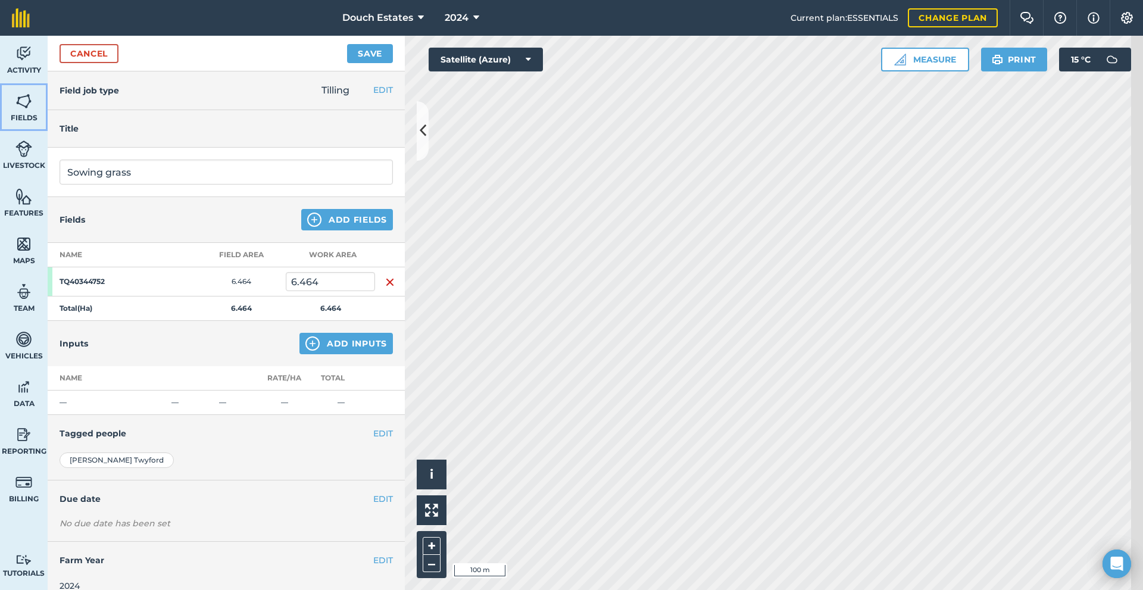
click at [20, 113] on link "Fields" at bounding box center [24, 107] width 48 height 48
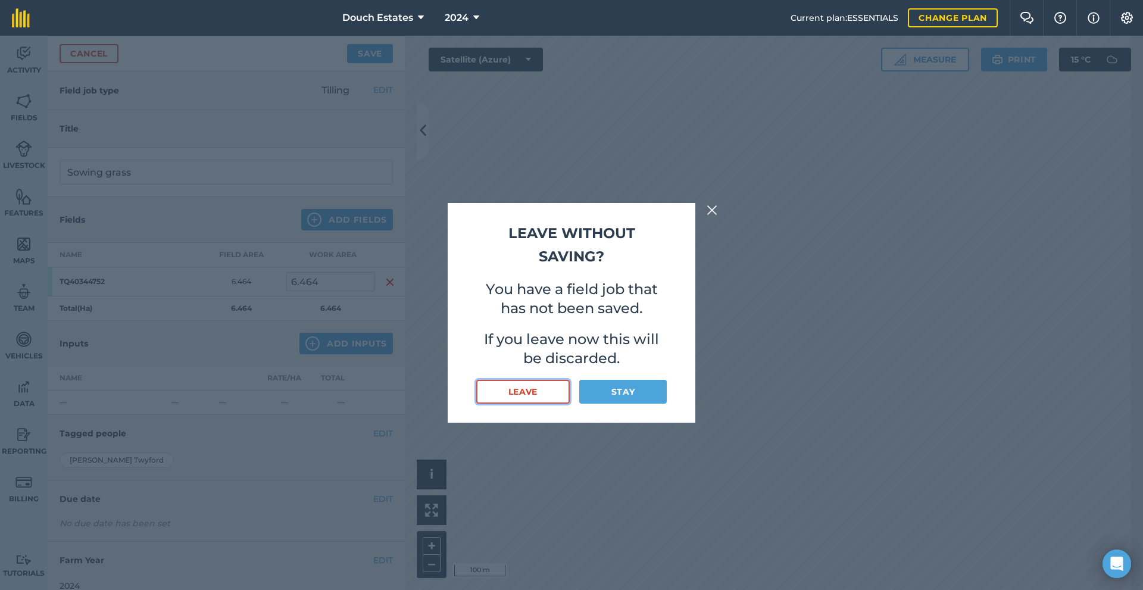
click at [515, 404] on button "Leave" at bounding box center [522, 392] width 93 height 24
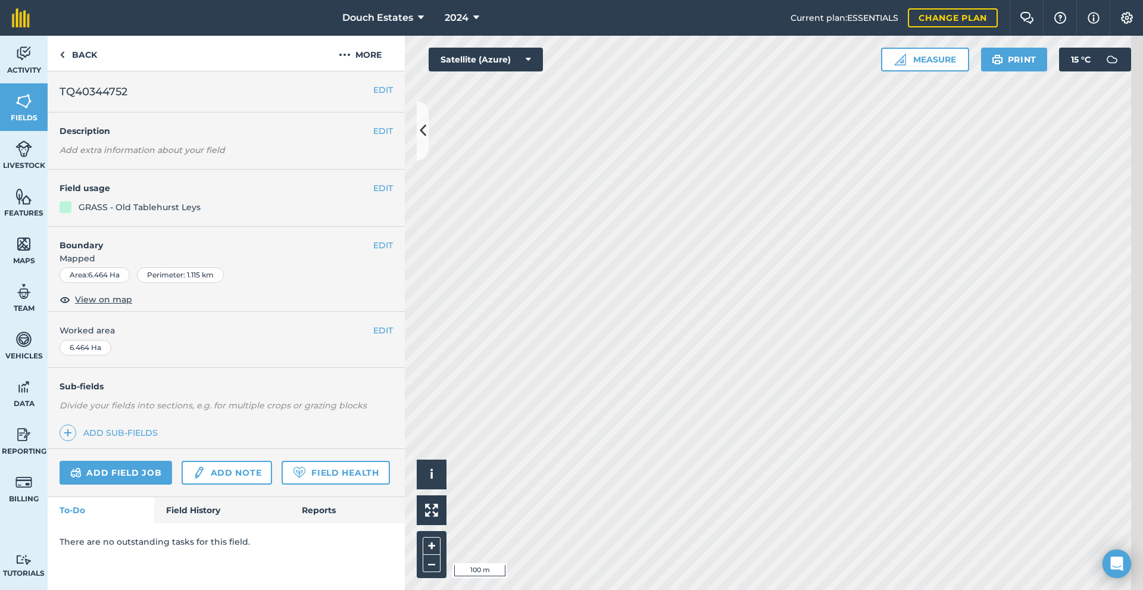
scroll to position [80, 0]
click at [72, 427] on img at bounding box center [68, 433] width 8 height 14
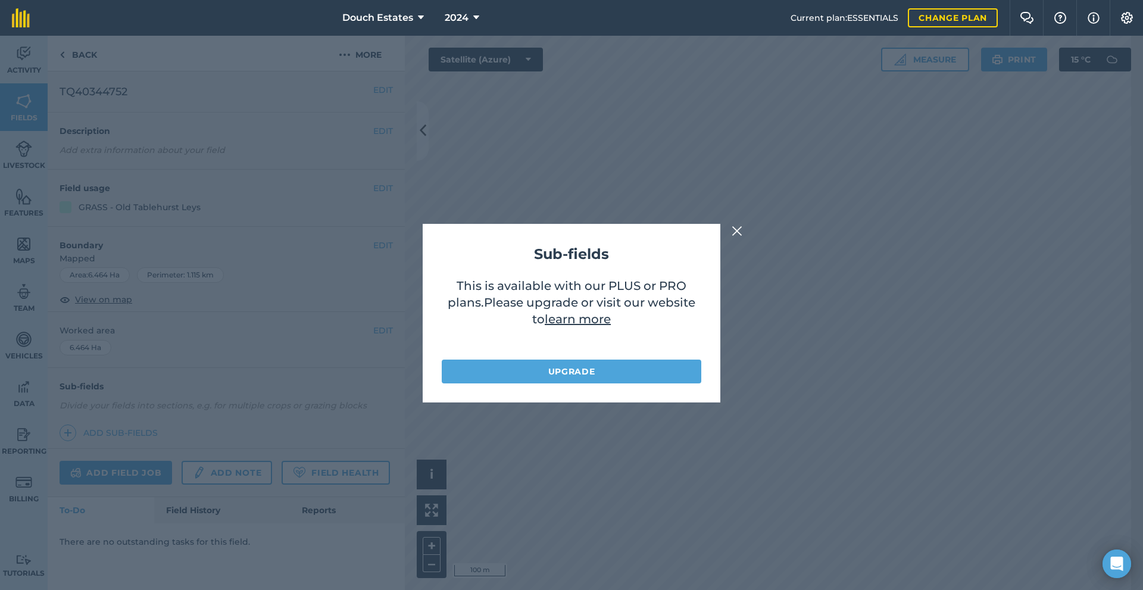
click at [743, 230] on img at bounding box center [737, 231] width 11 height 14
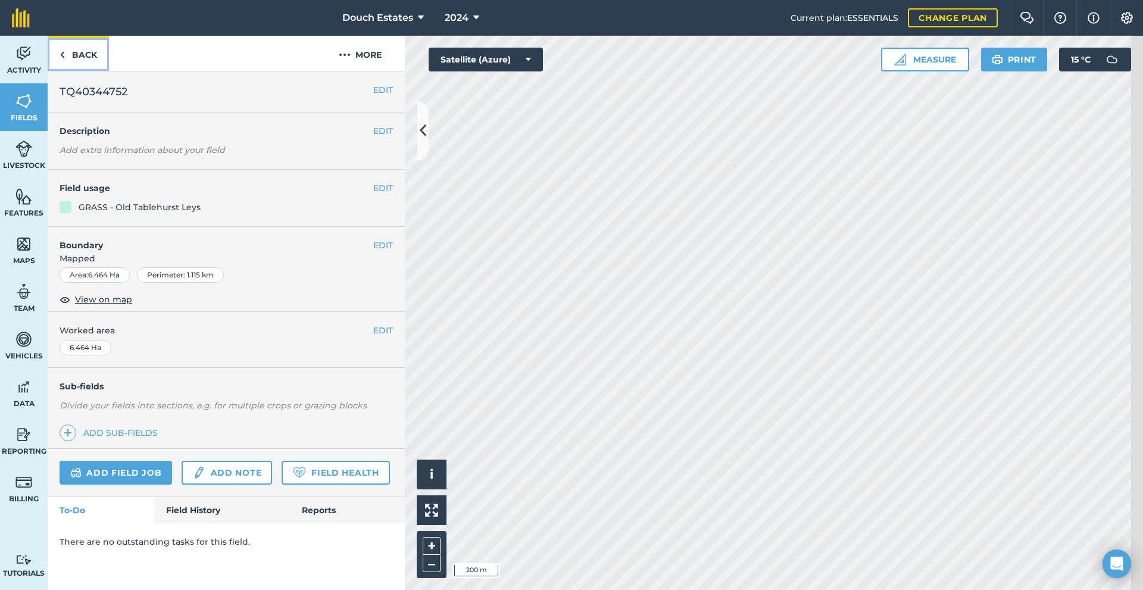
click at [107, 64] on link "Back" at bounding box center [78, 53] width 61 height 35
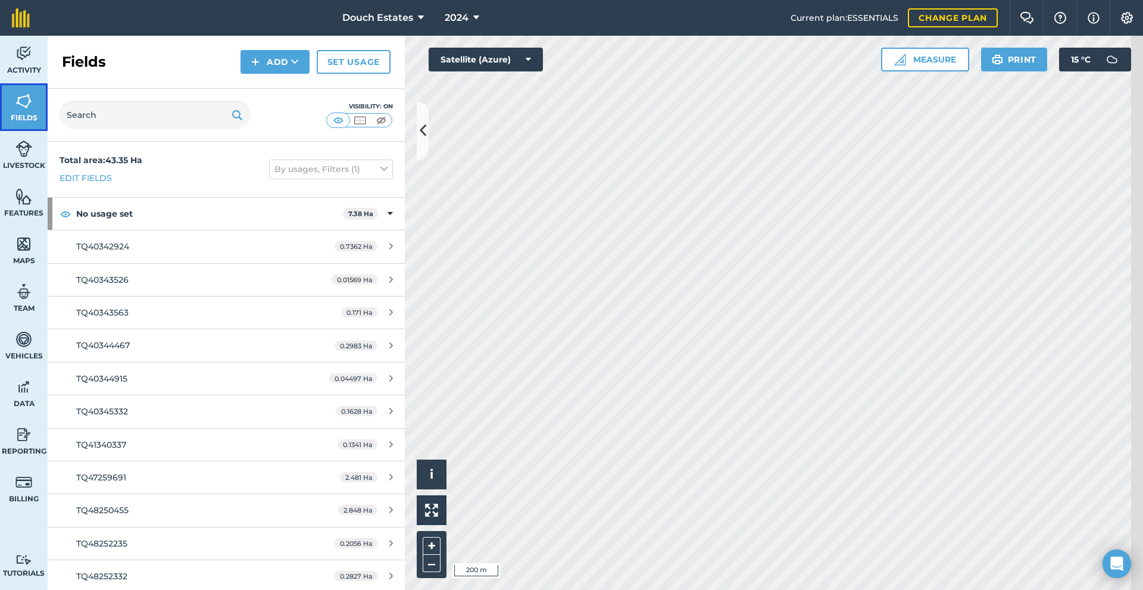
click at [32, 109] on img at bounding box center [23, 101] width 17 height 18
click at [112, 185] on link "Edit fields" at bounding box center [86, 178] width 52 height 13
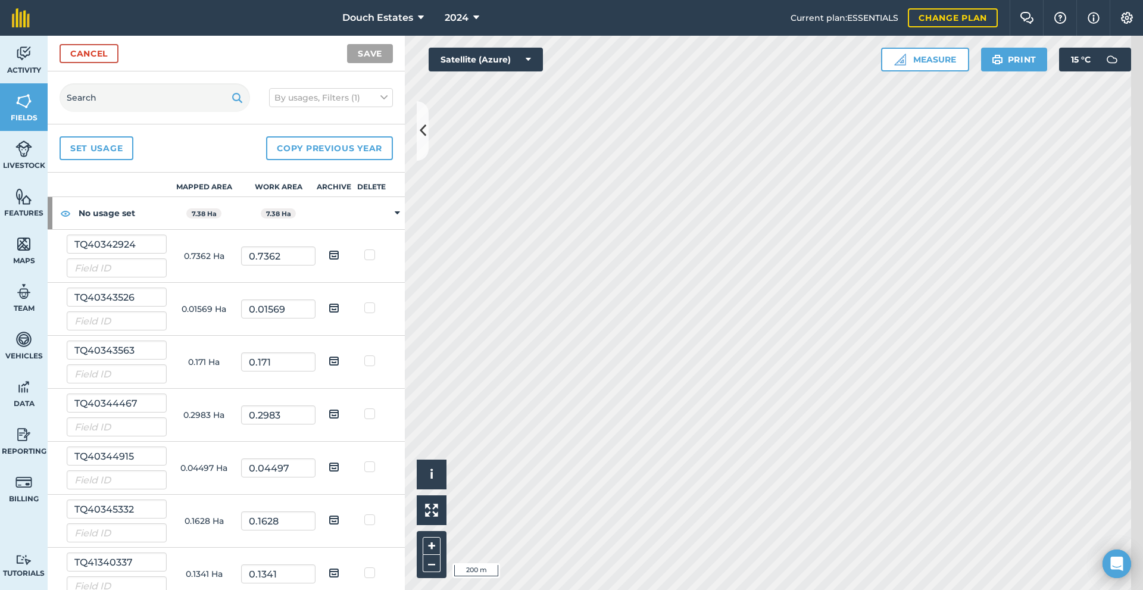
click at [377, 249] on label at bounding box center [371, 249] width 14 height 0
click at [377, 257] on input "checkbox" at bounding box center [376, 253] width 8 height 8
checkbox input "true"
click at [373, 302] on label at bounding box center [371, 302] width 14 height 0
click at [373, 310] on input "checkbox" at bounding box center [376, 306] width 8 height 8
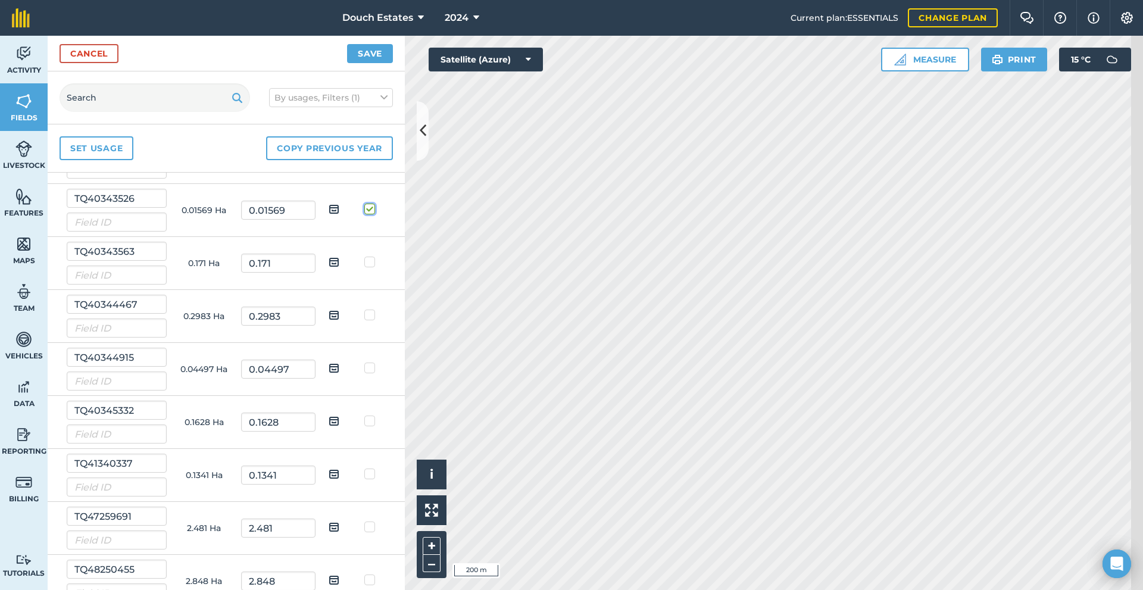
scroll to position [79, 0]
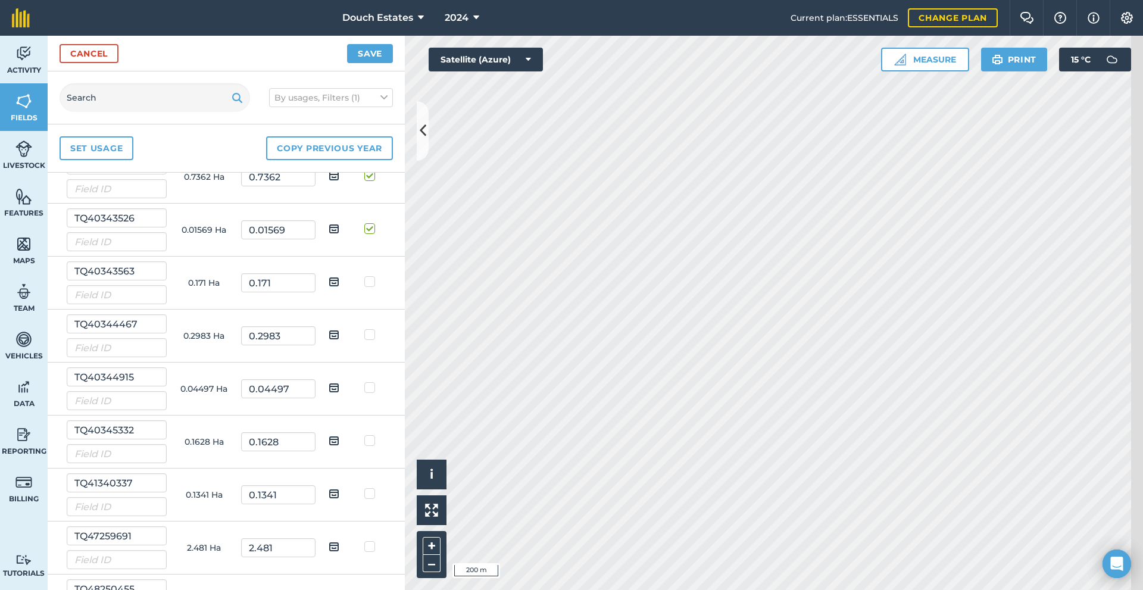
click at [368, 223] on label at bounding box center [371, 223] width 14 height 0
click at [372, 230] on input "checkbox" at bounding box center [376, 227] width 8 height 8
checkbox input "false"
click at [372, 170] on label at bounding box center [371, 170] width 14 height 0
click at [372, 177] on input "checkbox" at bounding box center [376, 174] width 8 height 8
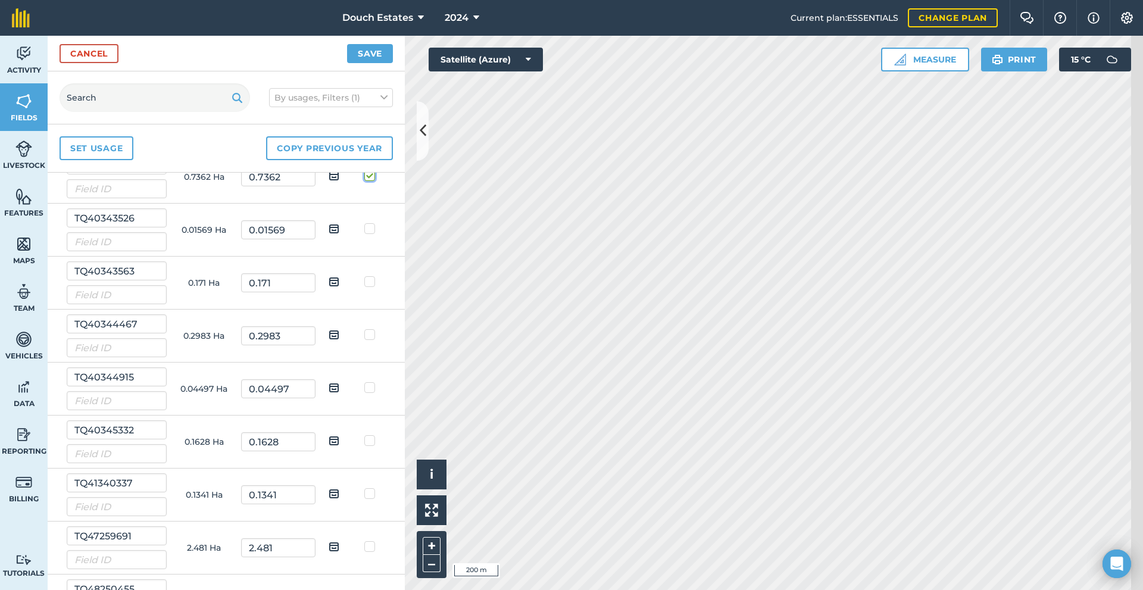
checkbox input "false"
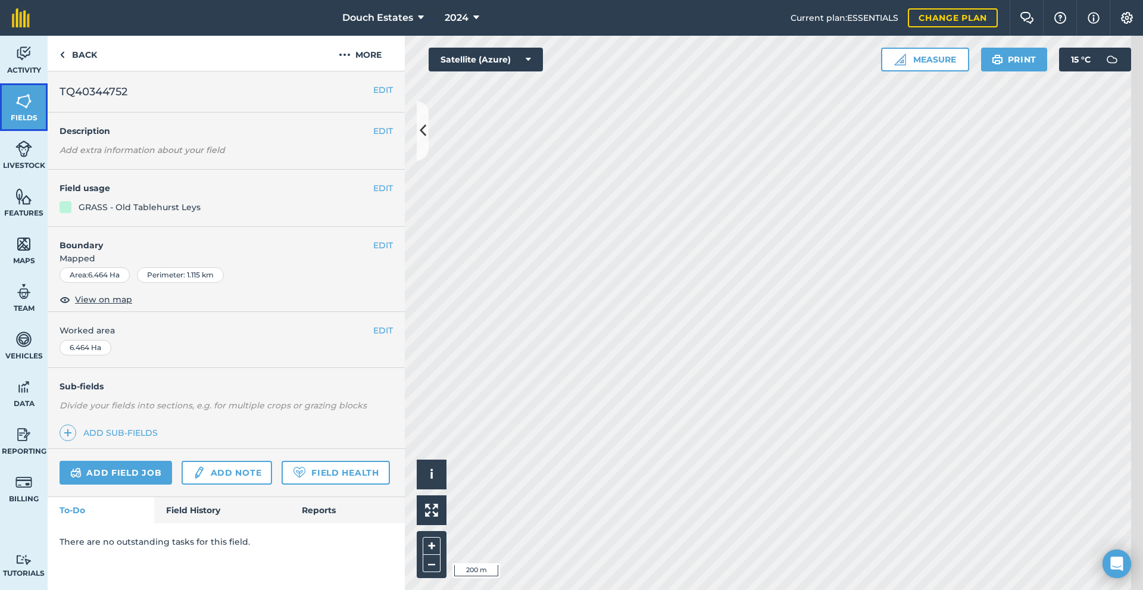
click at [28, 105] on img at bounding box center [23, 101] width 17 height 18
click at [343, 63] on button "More" at bounding box center [360, 53] width 89 height 35
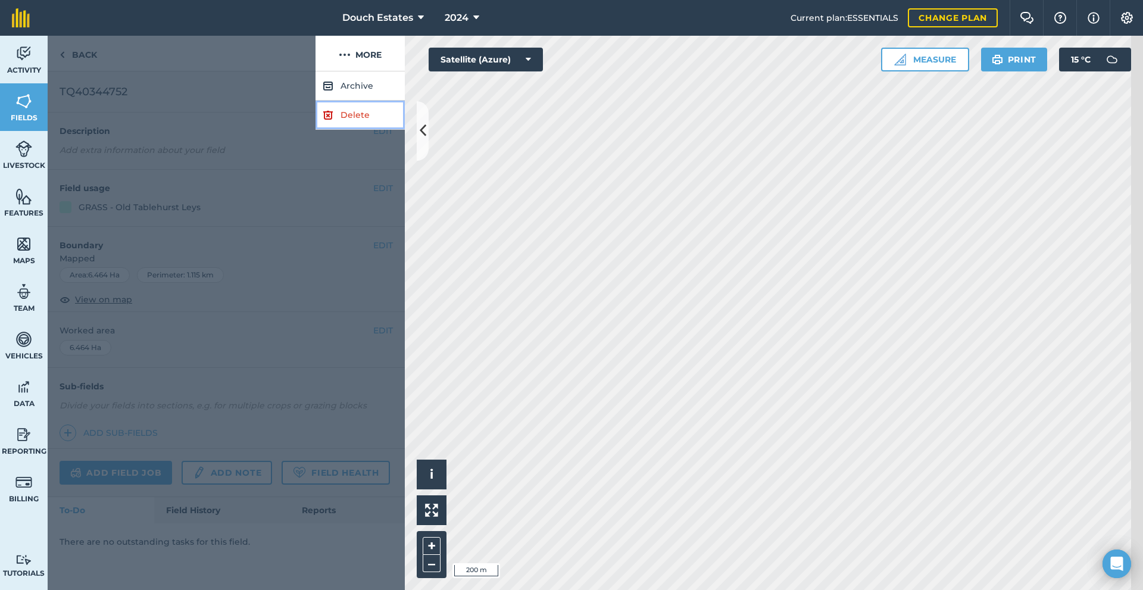
click at [363, 130] on link "Delete" at bounding box center [360, 115] width 89 height 29
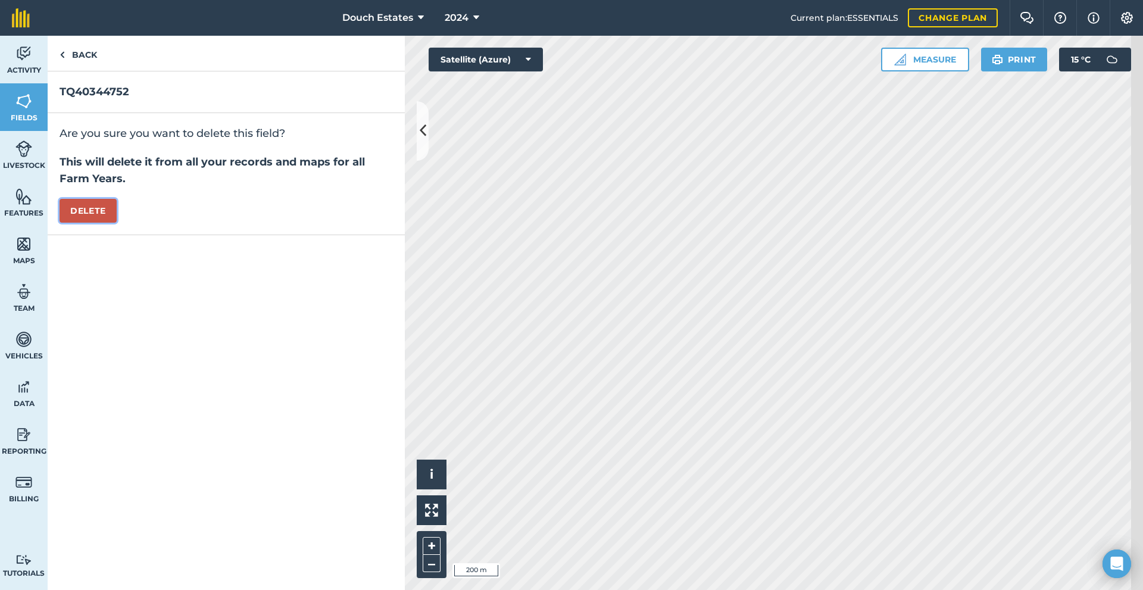
click at [117, 223] on button "Delete" at bounding box center [88, 211] width 57 height 24
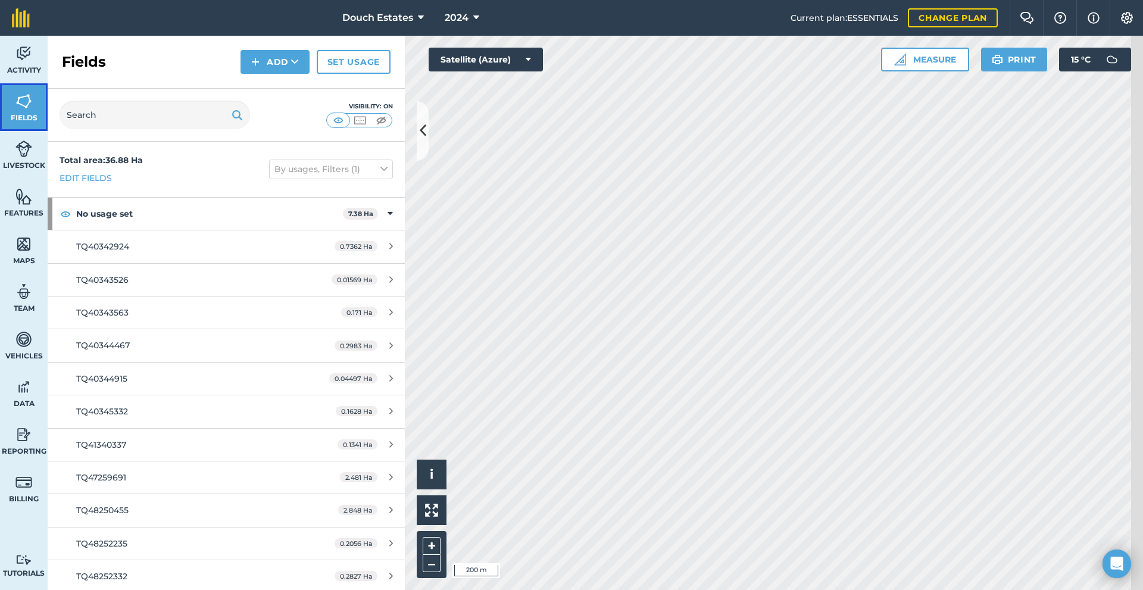
click at [21, 116] on link "Fields" at bounding box center [24, 107] width 48 height 48
click at [269, 74] on button "Add" at bounding box center [275, 62] width 69 height 24
click at [264, 129] on link "Import" at bounding box center [275, 115] width 66 height 26
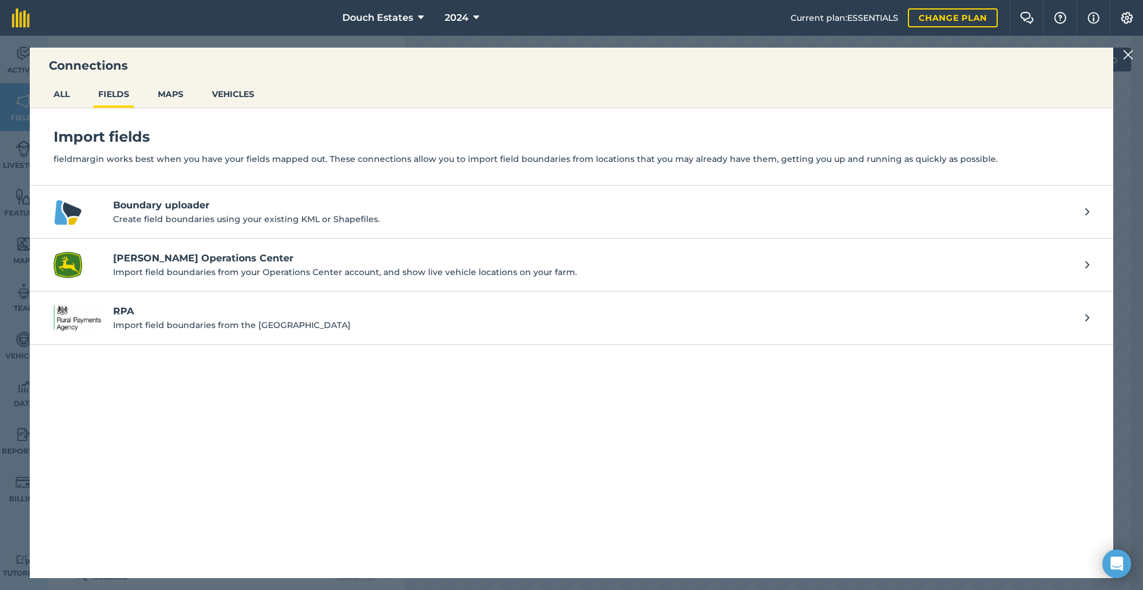
click at [182, 213] on h4 "Boundary uploader" at bounding box center [593, 205] width 961 height 14
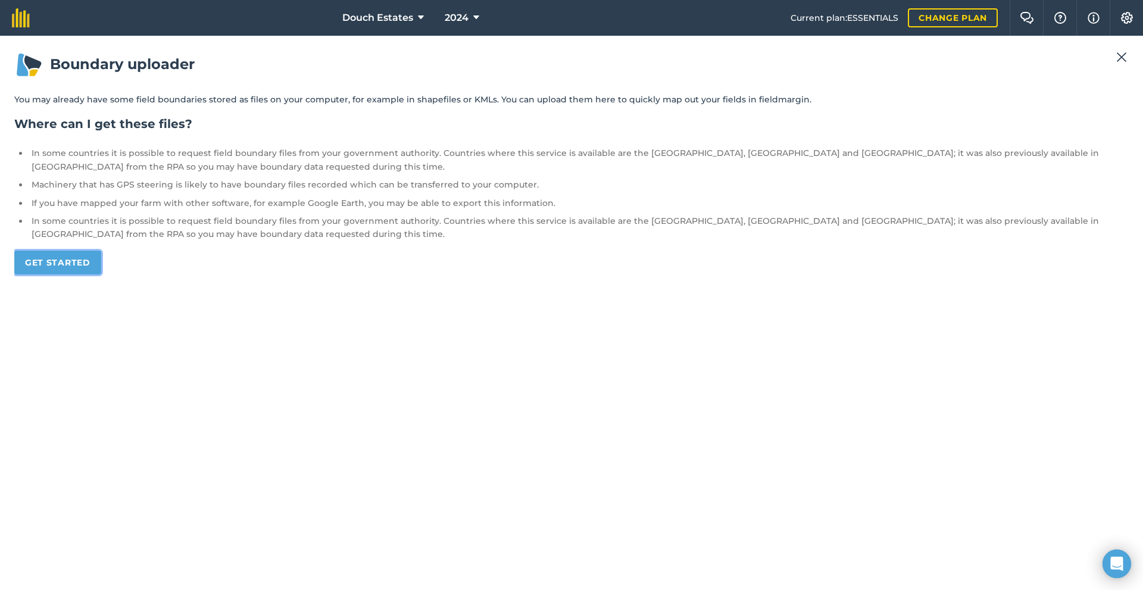
click at [70, 275] on link "Get started" at bounding box center [57, 263] width 87 height 24
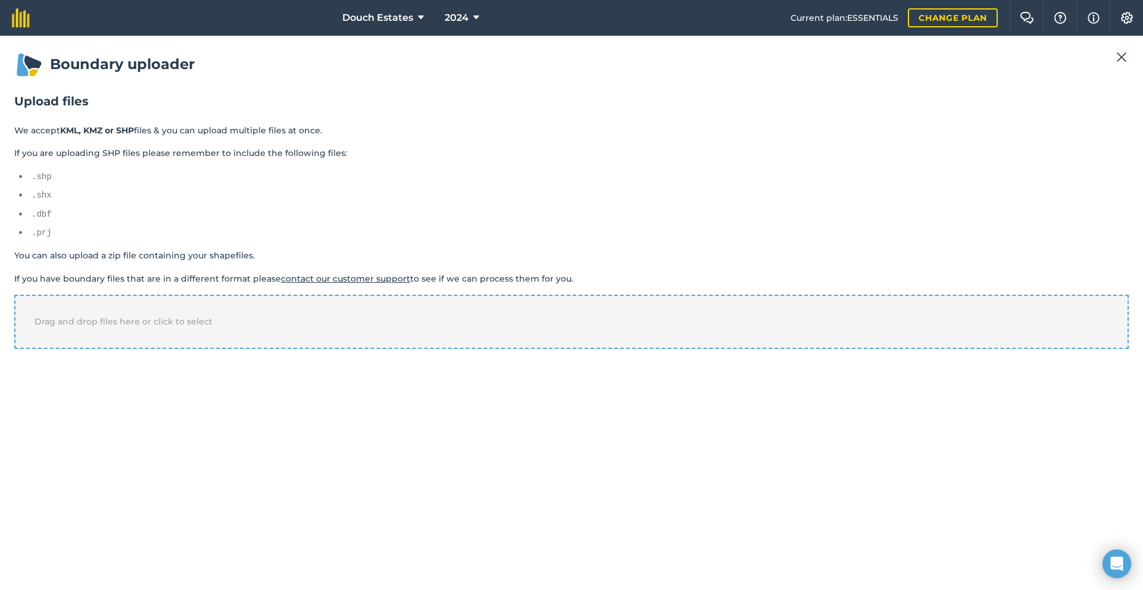
click at [152, 327] on span "Drag and drop files here or click to select" at bounding box center [124, 321] width 178 height 11
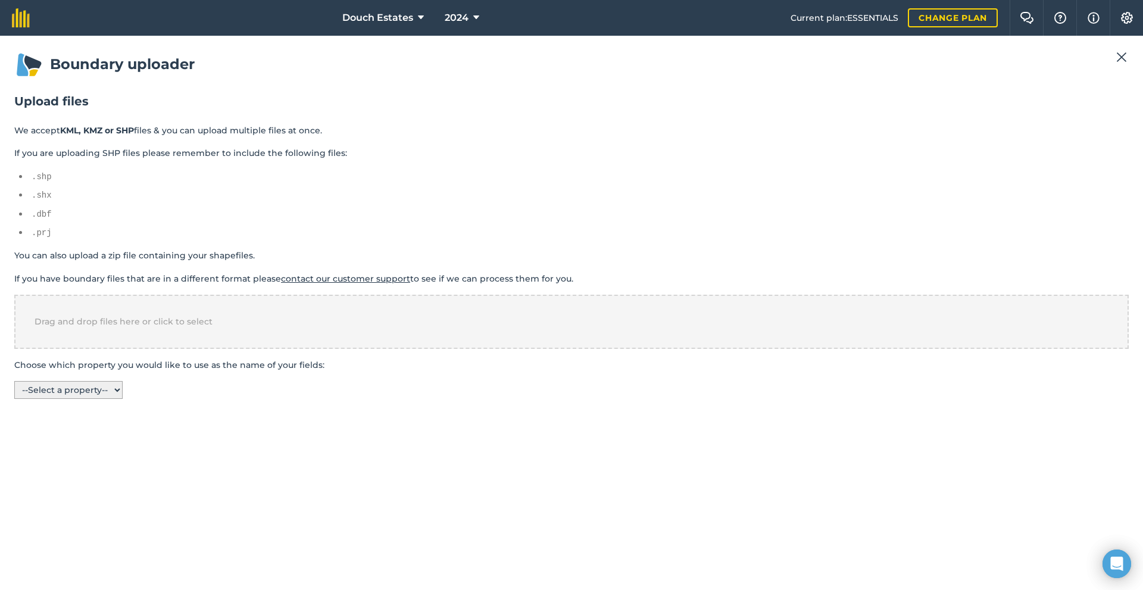
click at [123, 399] on select "-- Select a property -- sheetId parcelId created_on reference_ land_cover descr…" at bounding box center [68, 390] width 108 height 18
select select "name"
click at [18, 399] on select "-- Select a property -- sheetId parcelId created_on reference_ land_cover descr…" at bounding box center [68, 390] width 108 height 18
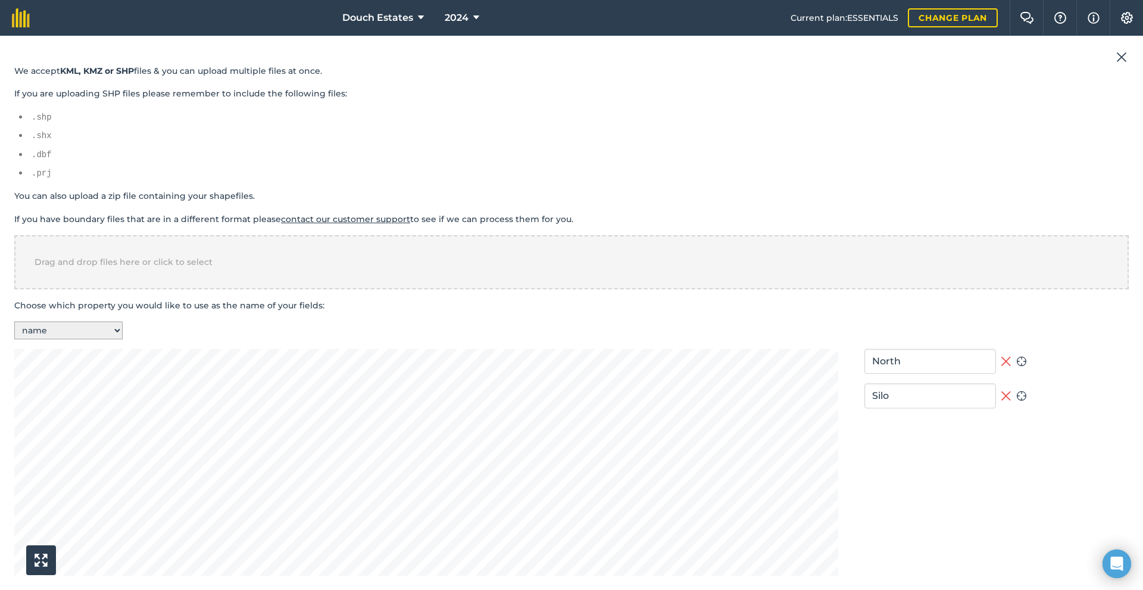
scroll to position [248, 0]
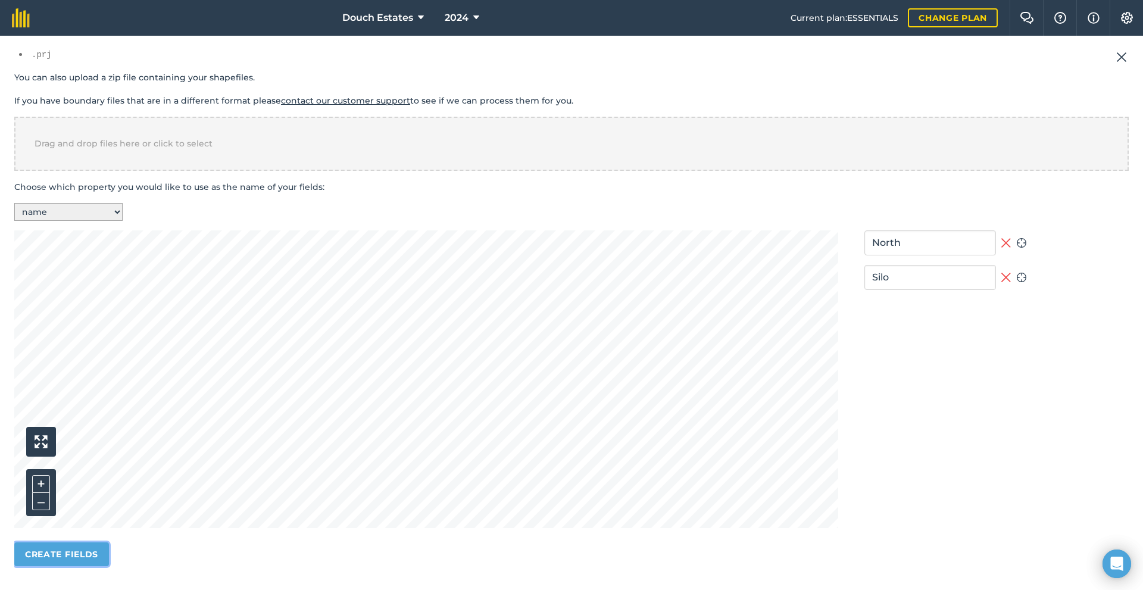
click at [102, 543] on button "Create fields" at bounding box center [61, 555] width 95 height 24
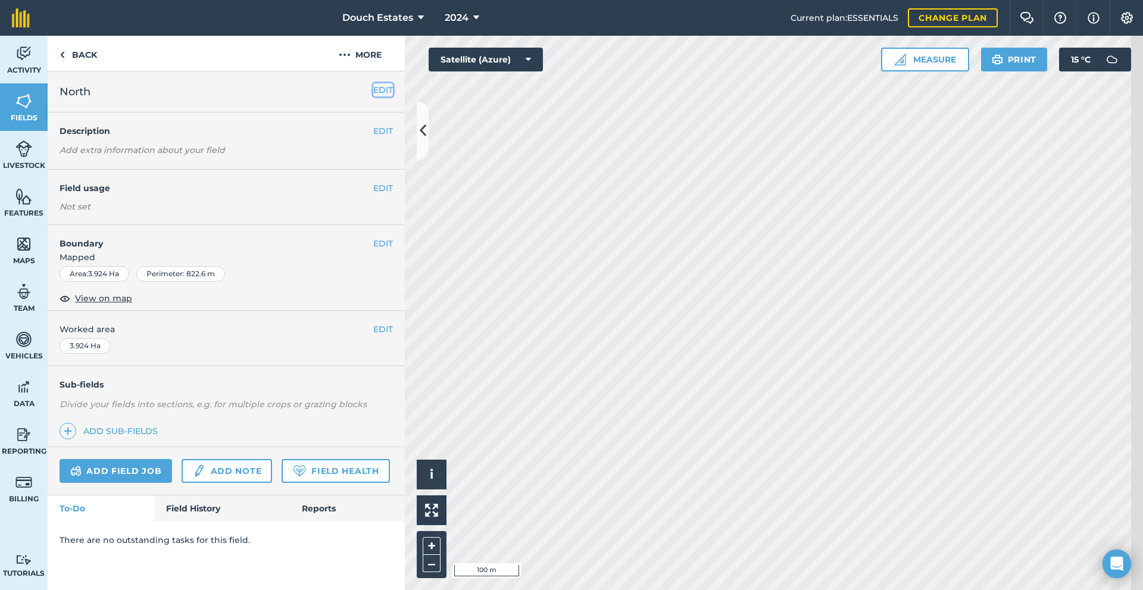
click at [391, 96] on button "EDIT" at bounding box center [383, 89] width 20 height 13
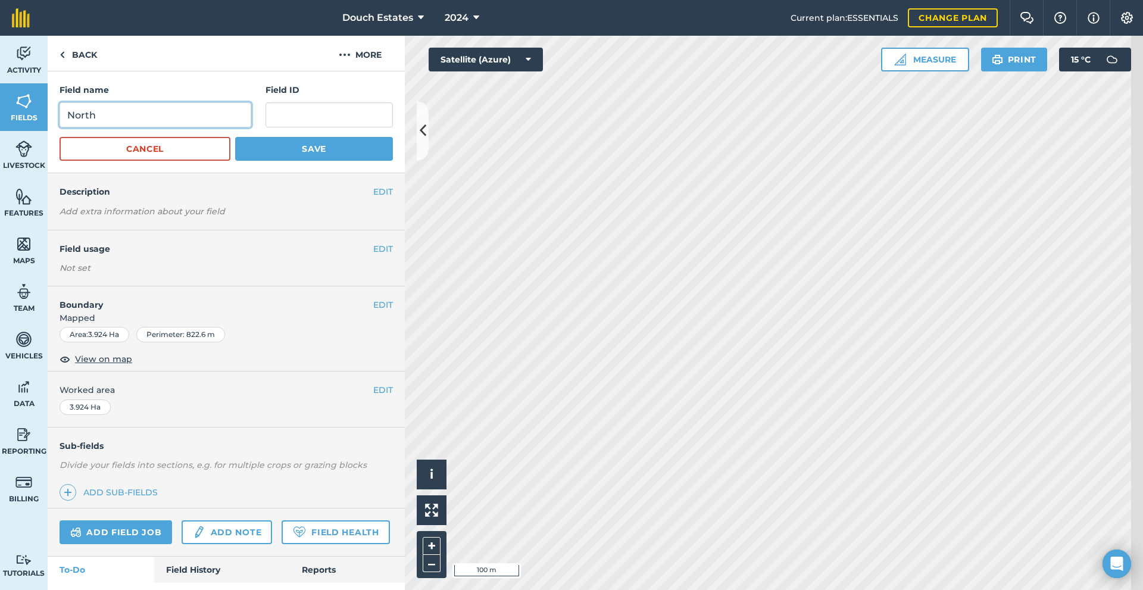
drag, startPoint x: 140, startPoint y: 139, endPoint x: 71, endPoint y: 119, distance: 71.4
click at [71, 119] on div "Field name [GEOGRAPHIC_DATA] ID Cancel Save" at bounding box center [226, 122] width 357 height 102
paste input "TQ4034 4752"
type input "TQ4034 4752 N"
click at [368, 161] on button "Save" at bounding box center [314, 149] width 158 height 24
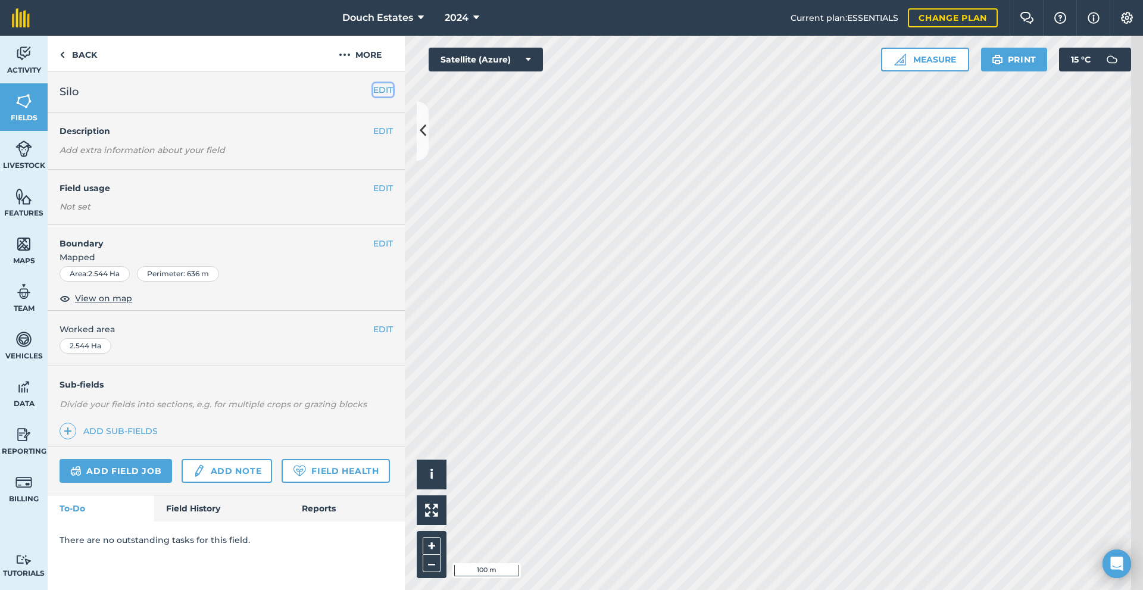
click at [382, 96] on button "EDIT" at bounding box center [383, 89] width 20 height 13
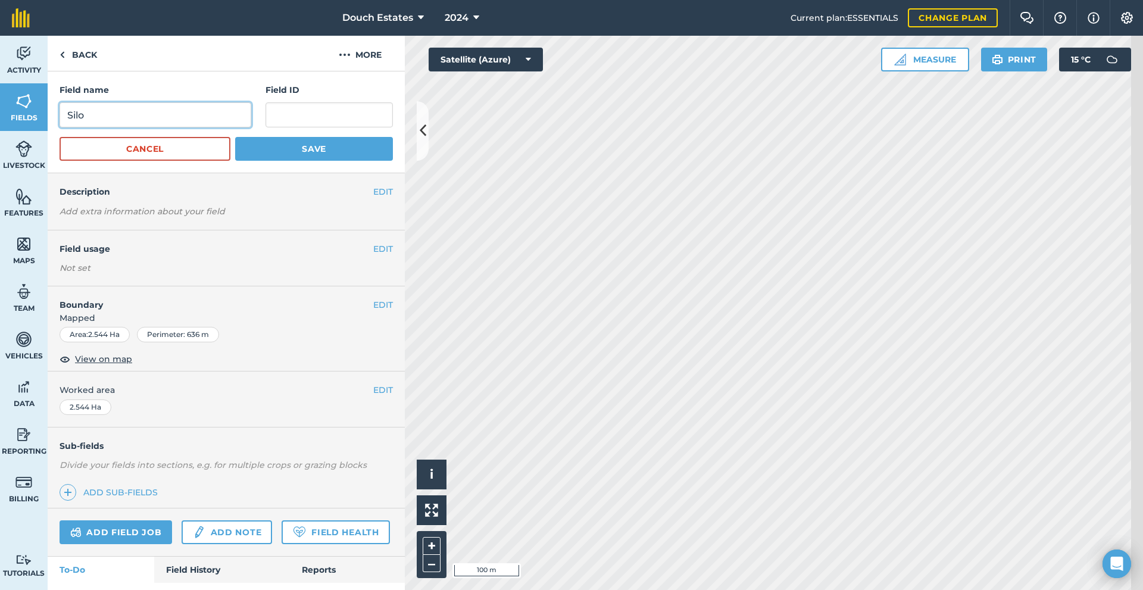
drag, startPoint x: 197, startPoint y: 136, endPoint x: 49, endPoint y: 117, distance: 149.0
click at [49, 117] on div "Activity Fields Livestock Features Maps Team Vehicles Data Reporting Billing Tu…" at bounding box center [571, 313] width 1143 height 554
paste input "TQ4034 4752"
type input "TQ4034 4752 S"
click at [323, 161] on button "Save" at bounding box center [314, 149] width 158 height 24
